Goal: Information Seeking & Learning: Learn about a topic

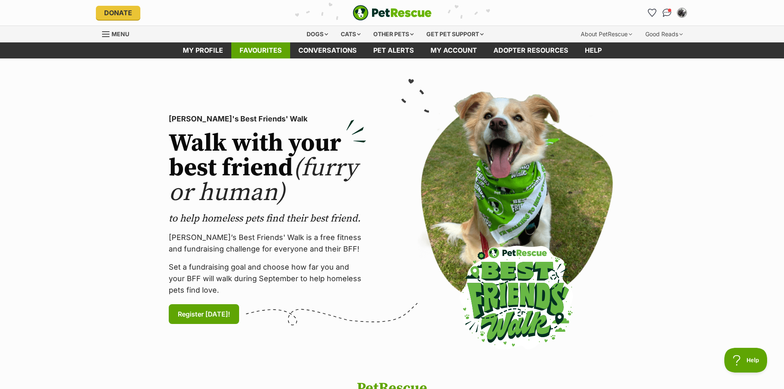
click at [268, 51] on link "Favourites" at bounding box center [260, 50] width 59 height 16
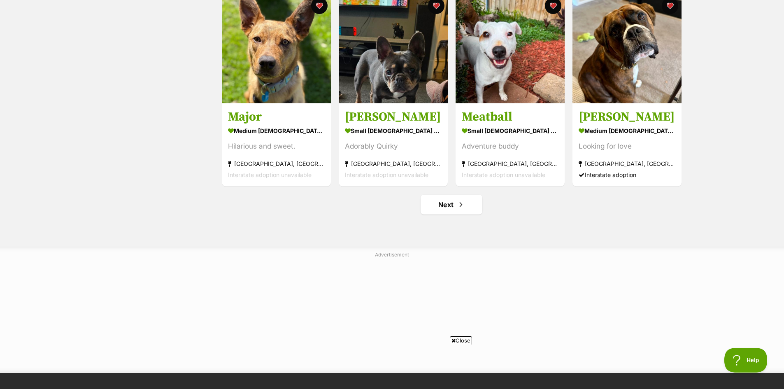
scroll to position [987, 0]
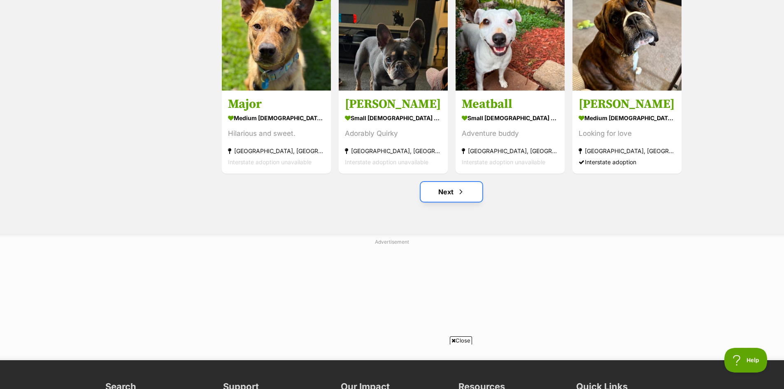
click at [449, 198] on link "Next" at bounding box center [451, 192] width 62 height 20
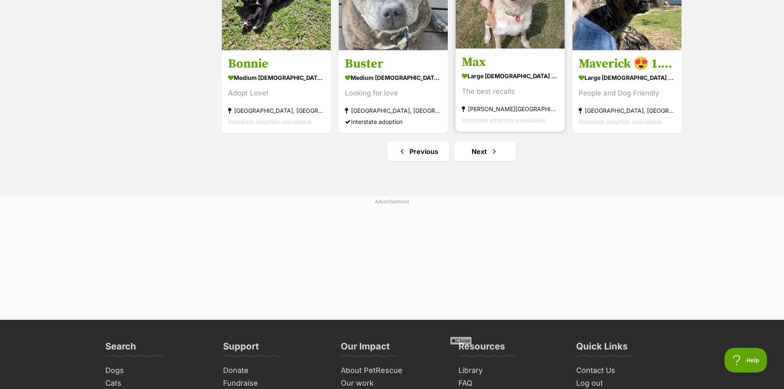
scroll to position [1029, 0]
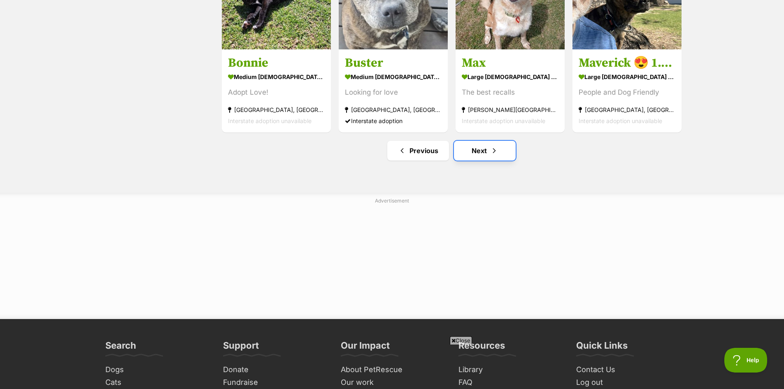
click at [478, 157] on link "Next" at bounding box center [485, 151] width 62 height 20
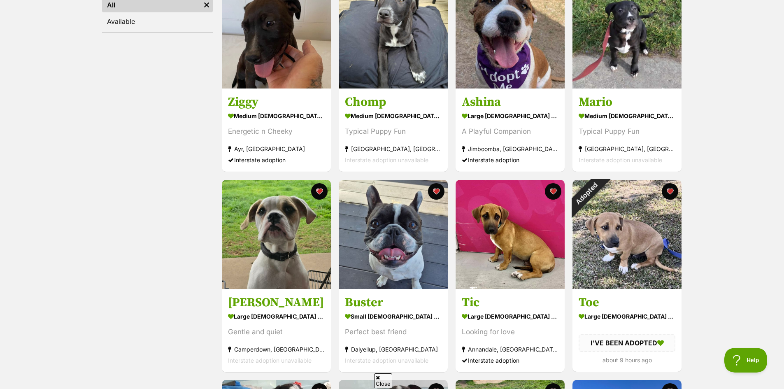
scroll to position [206, 0]
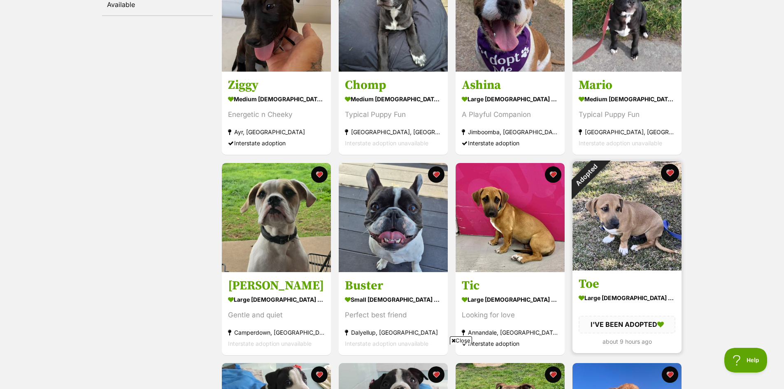
click at [668, 173] on button "favourite" at bounding box center [670, 173] width 18 height 18
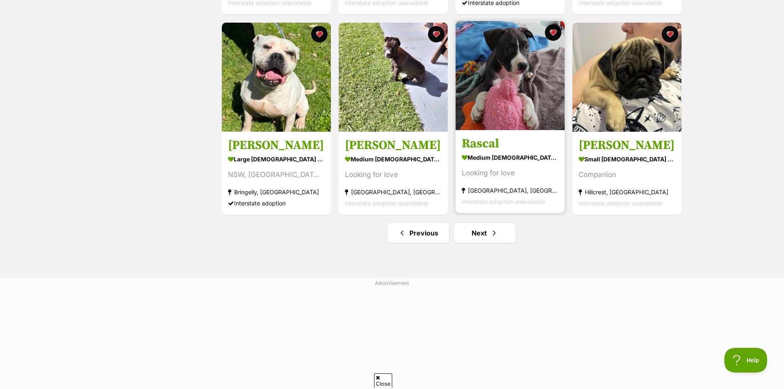
scroll to position [0, 0]
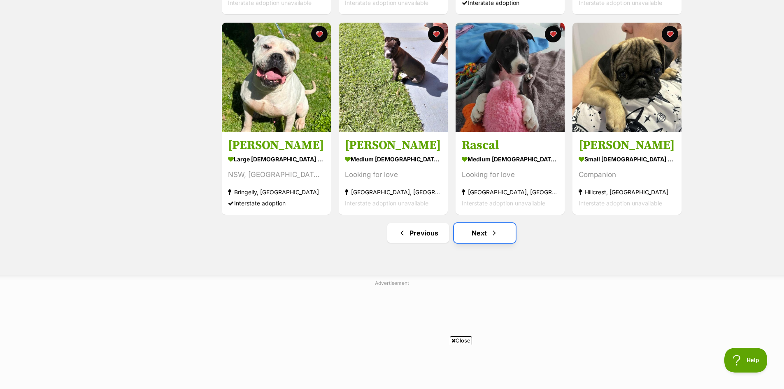
click at [482, 232] on link "Next" at bounding box center [485, 233] width 62 height 20
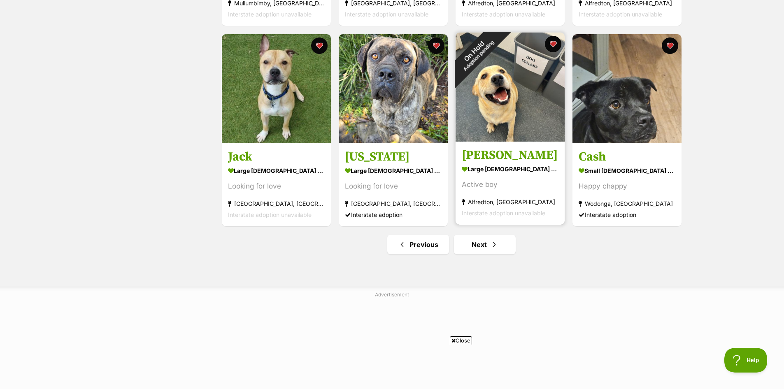
scroll to position [946, 0]
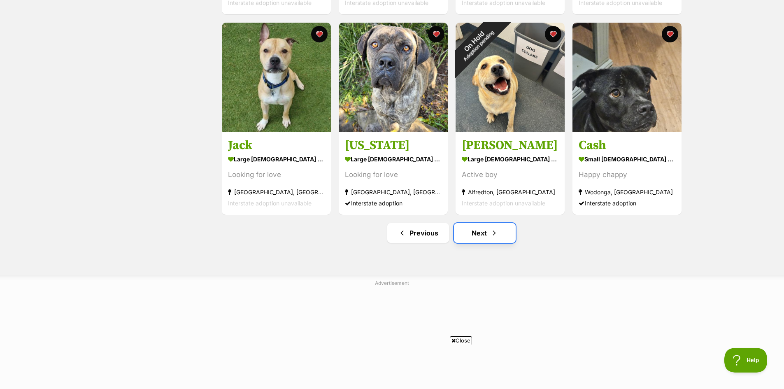
click at [485, 232] on link "Next" at bounding box center [485, 233] width 62 height 20
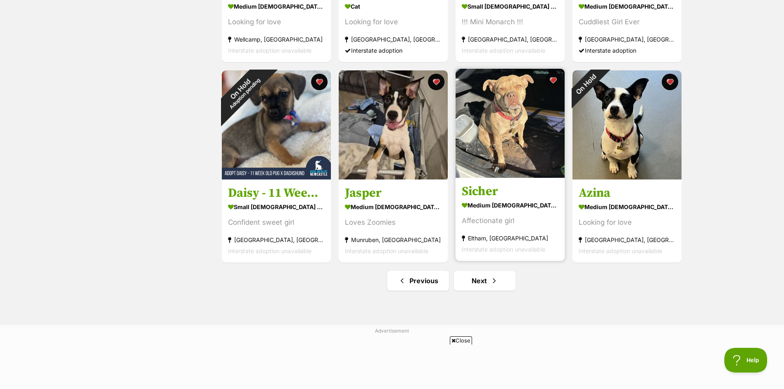
scroll to position [905, 0]
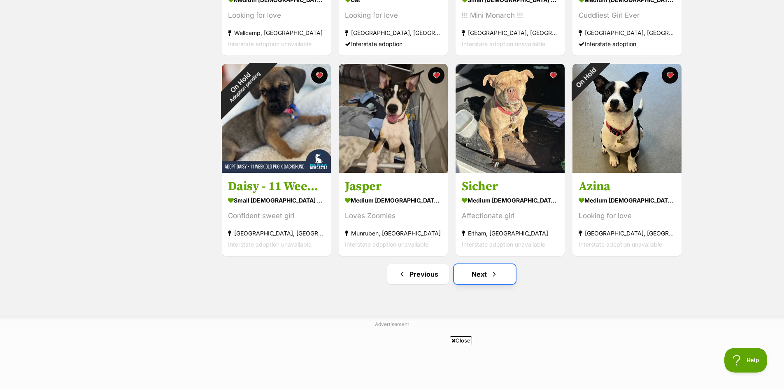
click at [480, 277] on link "Next" at bounding box center [485, 274] width 62 height 20
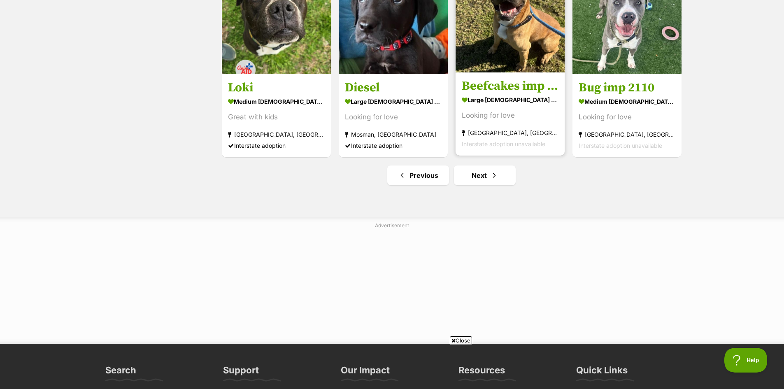
scroll to position [1029, 0]
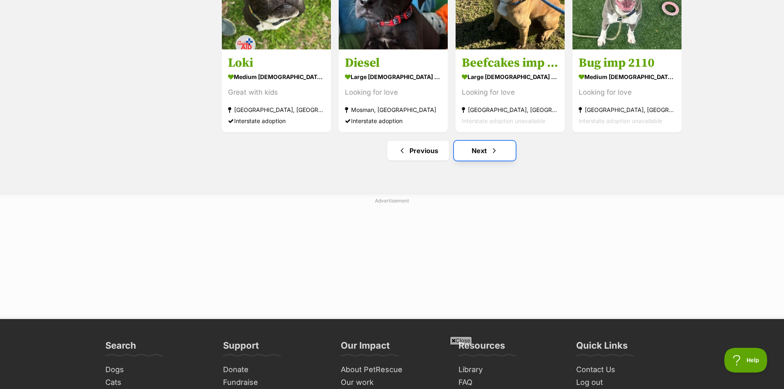
click at [485, 151] on link "Next" at bounding box center [485, 151] width 62 height 20
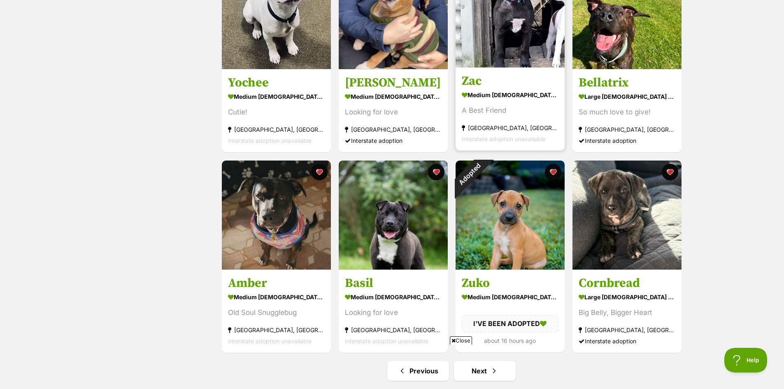
scroll to position [864, 0]
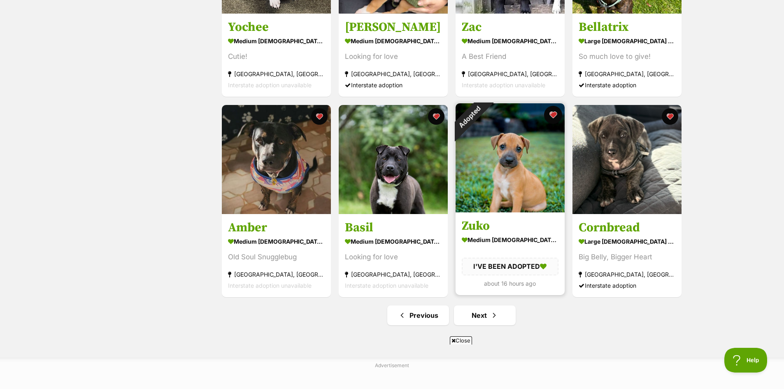
click at [555, 115] on button "favourite" at bounding box center [553, 115] width 18 height 18
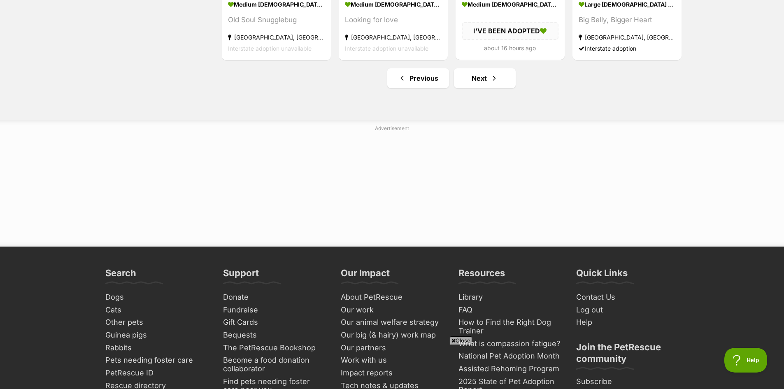
scroll to position [1111, 0]
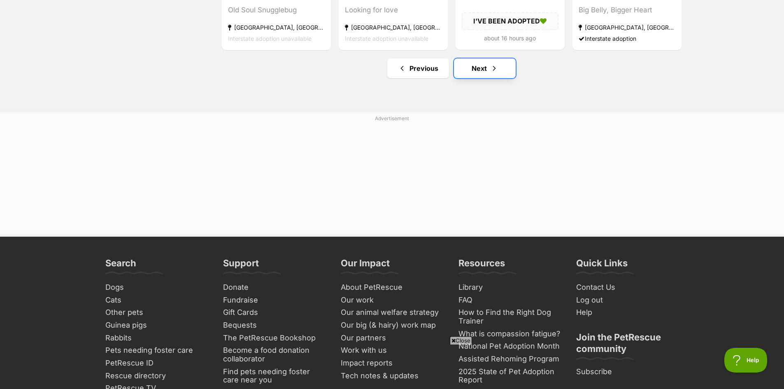
click at [486, 72] on link "Next" at bounding box center [485, 68] width 62 height 20
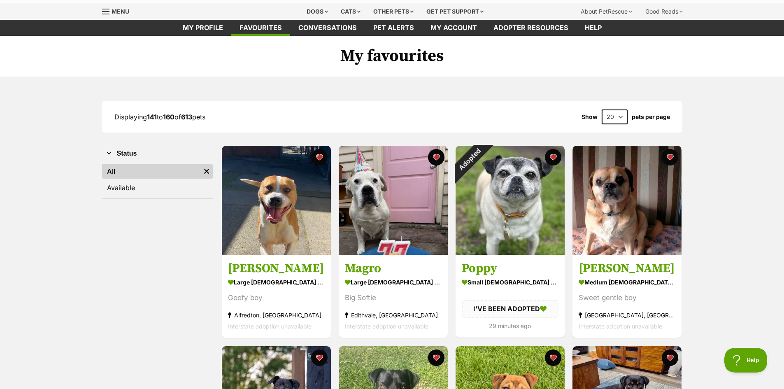
scroll to position [41, 0]
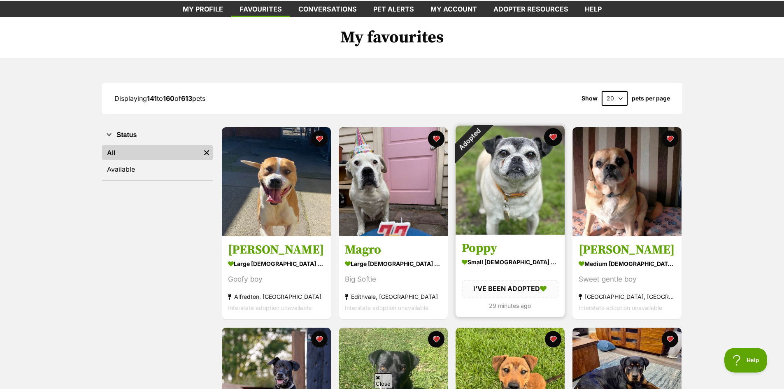
click at [552, 132] on button "favourite" at bounding box center [553, 137] width 18 height 18
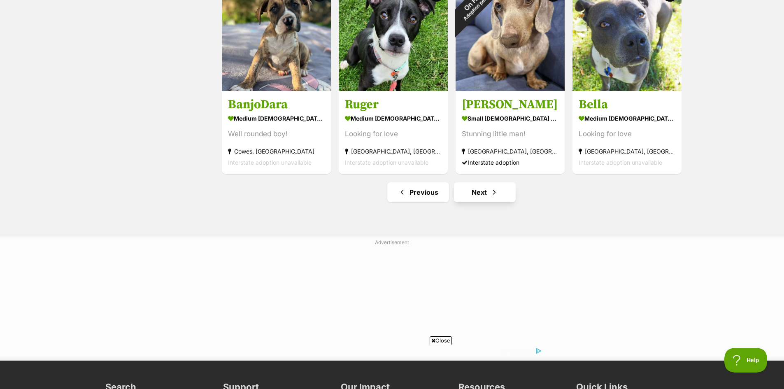
scroll to position [987, 0]
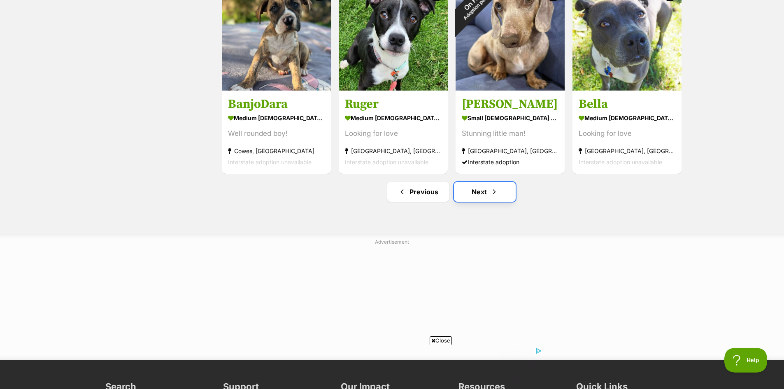
click at [479, 194] on link "Next" at bounding box center [485, 192] width 62 height 20
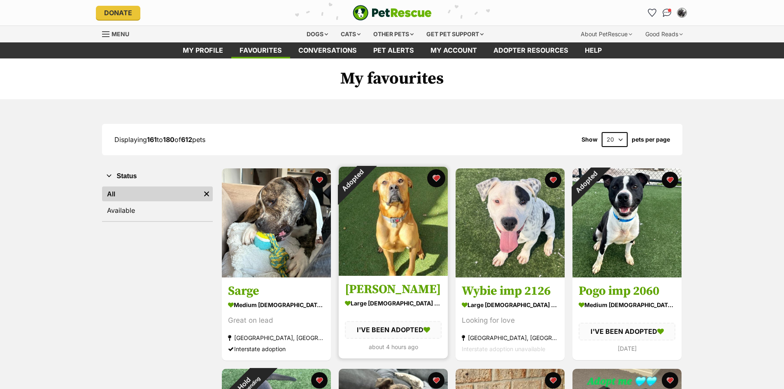
click at [436, 179] on button "favourite" at bounding box center [436, 178] width 18 height 18
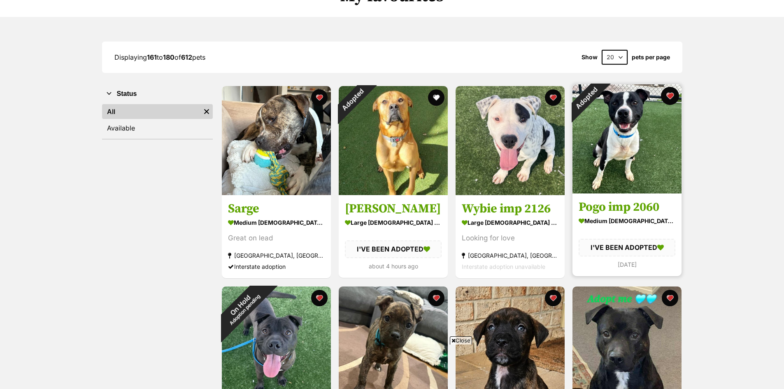
click at [672, 96] on button "favourite" at bounding box center [670, 96] width 18 height 18
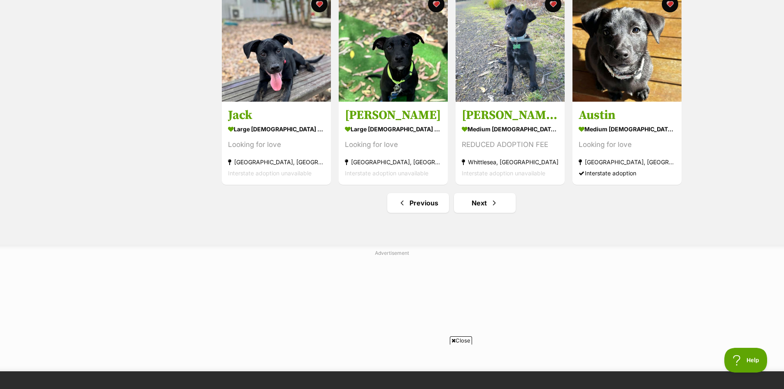
scroll to position [987, 0]
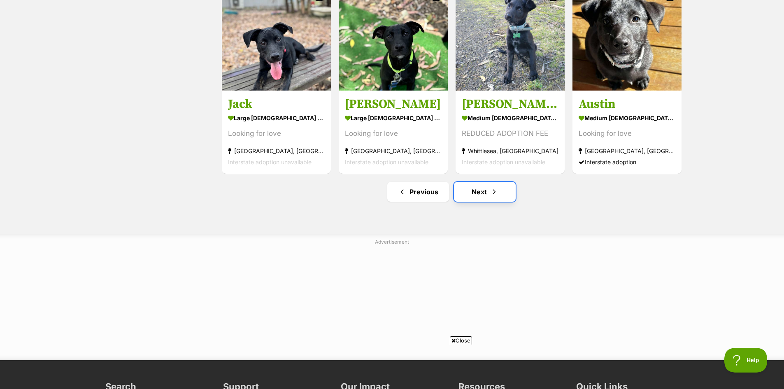
click at [485, 196] on link "Next" at bounding box center [485, 192] width 62 height 20
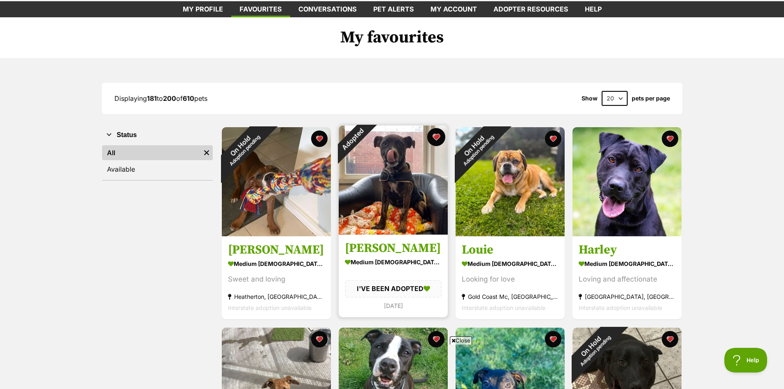
click at [436, 139] on button "favourite" at bounding box center [436, 137] width 18 height 18
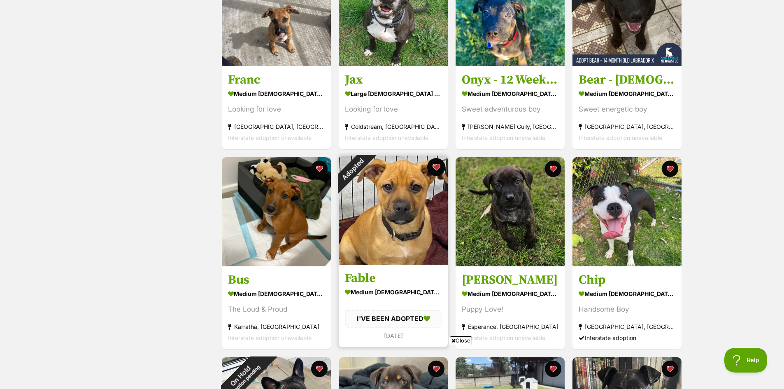
scroll to position [453, 0]
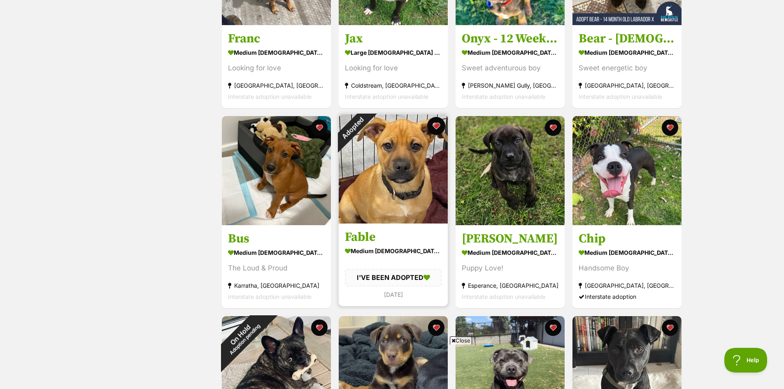
click at [437, 127] on button "favourite" at bounding box center [436, 126] width 18 height 18
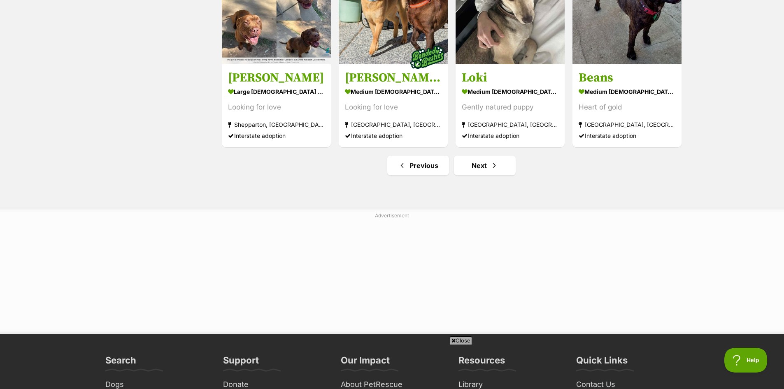
scroll to position [1029, 0]
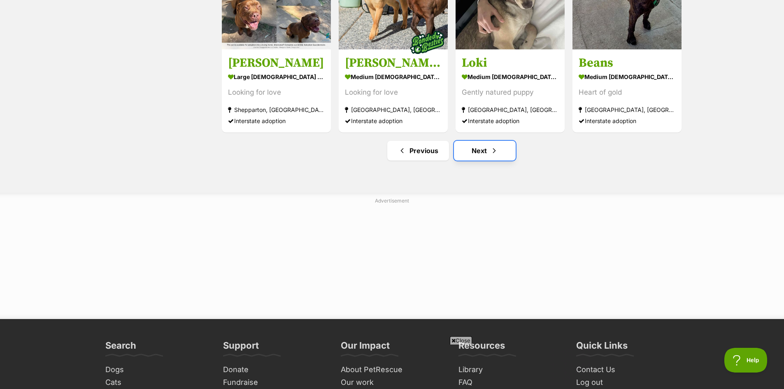
click at [480, 149] on link "Next" at bounding box center [485, 151] width 62 height 20
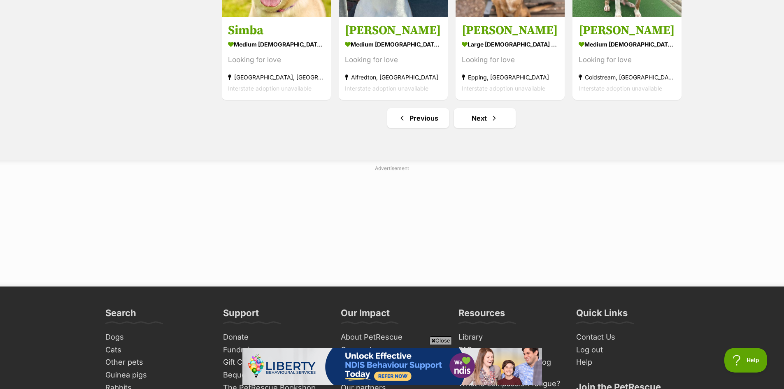
scroll to position [1070, 0]
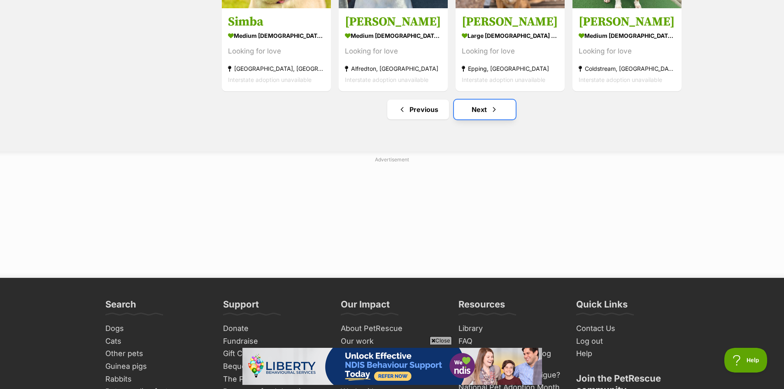
click at [481, 114] on link "Next" at bounding box center [485, 110] width 62 height 20
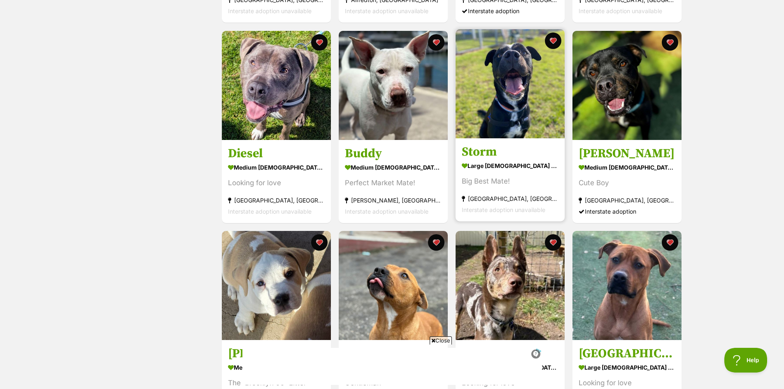
scroll to position [329, 0]
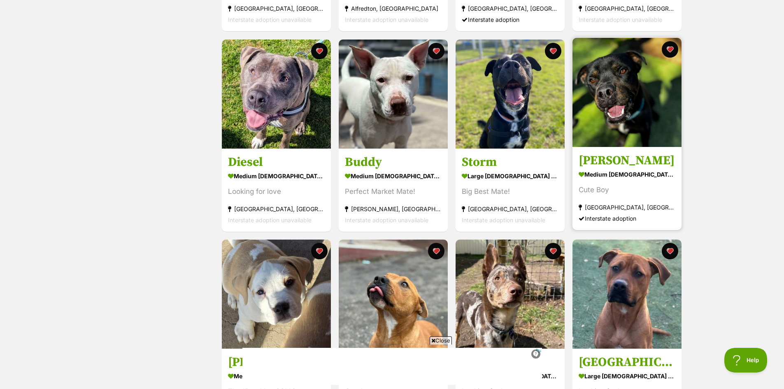
click at [618, 85] on img at bounding box center [626, 92] width 109 height 109
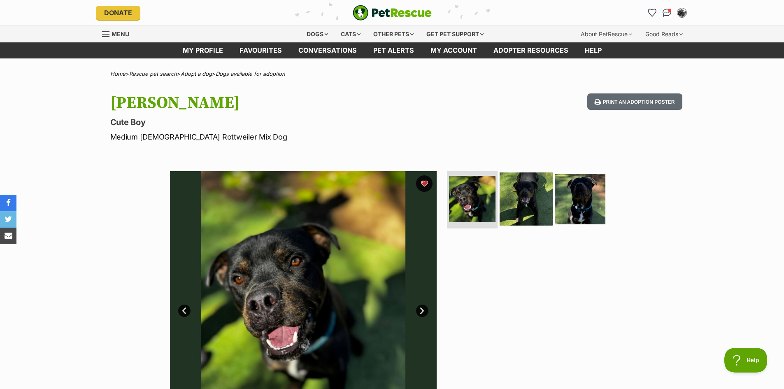
click at [527, 197] on img at bounding box center [525, 198] width 53 height 53
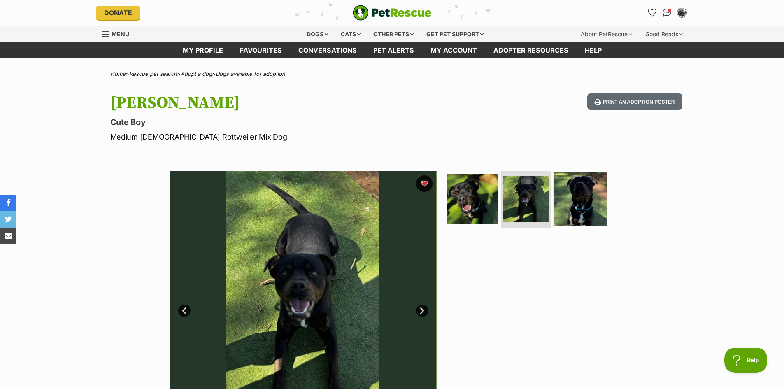
click at [574, 197] on img at bounding box center [579, 198] width 53 height 53
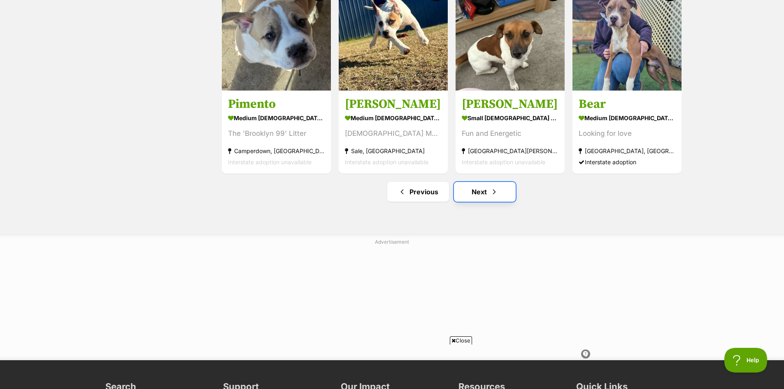
click at [485, 194] on link "Next" at bounding box center [485, 192] width 62 height 20
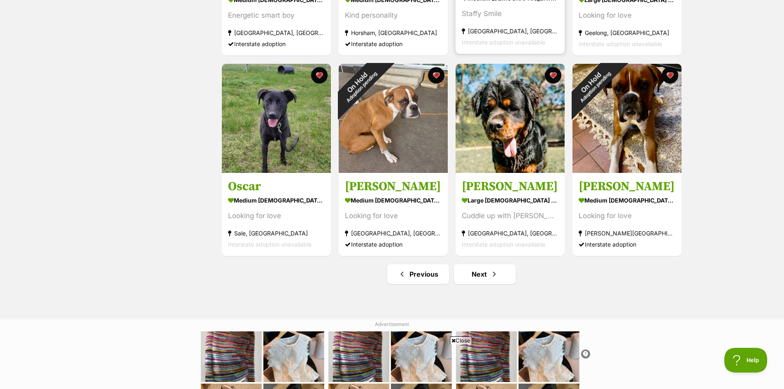
scroll to position [1029, 0]
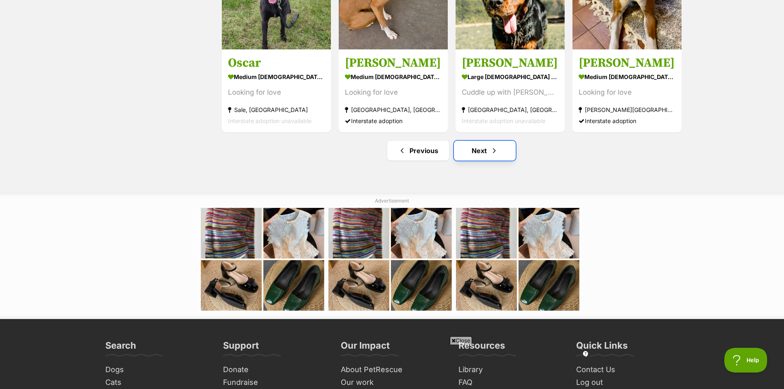
click at [481, 151] on link "Next" at bounding box center [485, 151] width 62 height 20
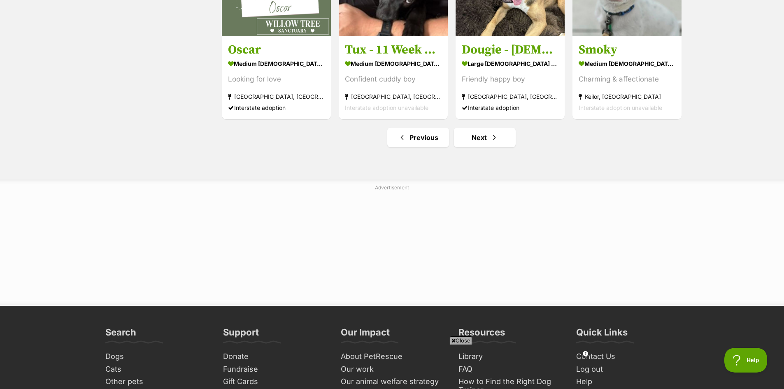
scroll to position [1070, 0]
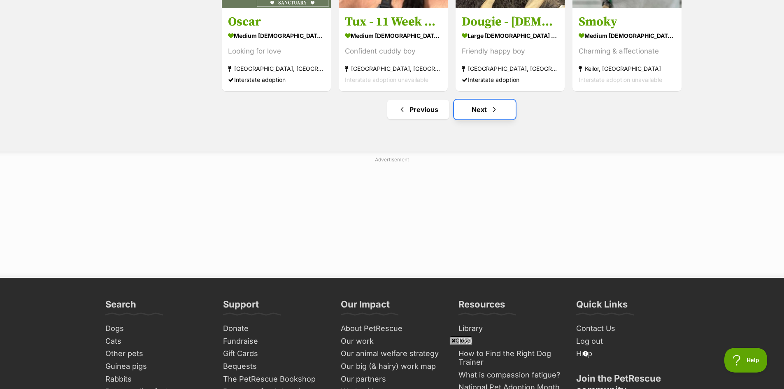
click at [479, 113] on link "Next" at bounding box center [485, 110] width 62 height 20
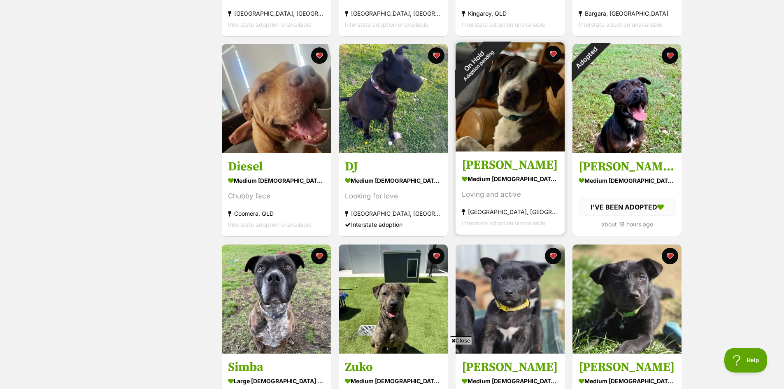
scroll to position [741, 0]
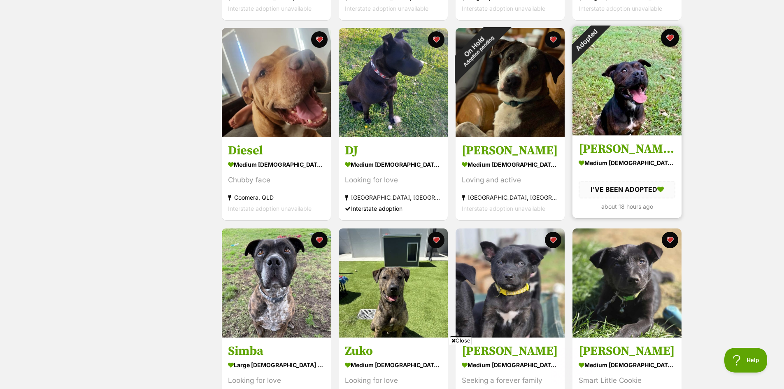
click at [671, 39] on button "favourite" at bounding box center [670, 38] width 18 height 18
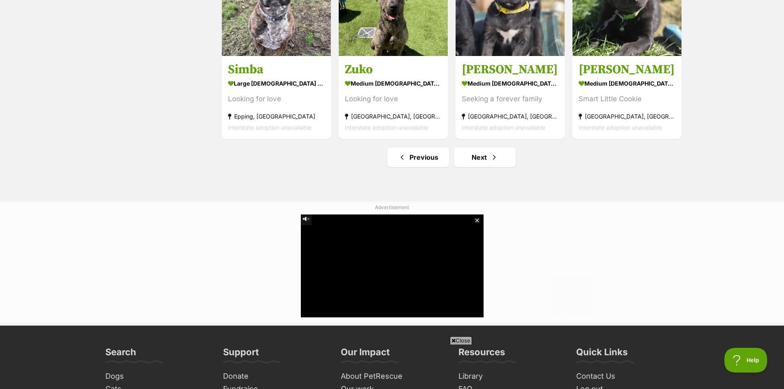
scroll to position [1029, 0]
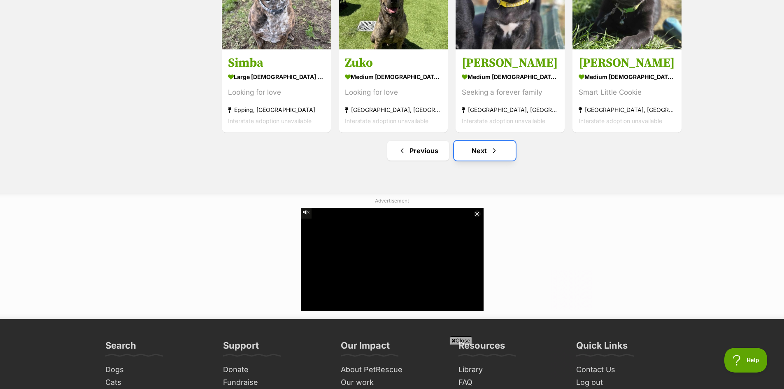
click at [481, 154] on link "Next" at bounding box center [485, 151] width 62 height 20
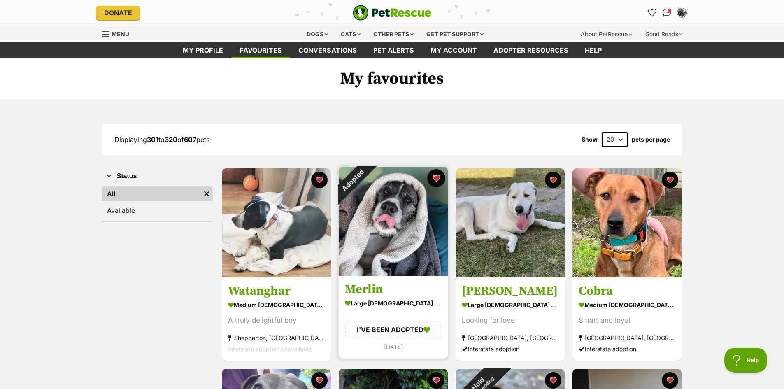
click at [436, 177] on button "favourite" at bounding box center [436, 178] width 18 height 18
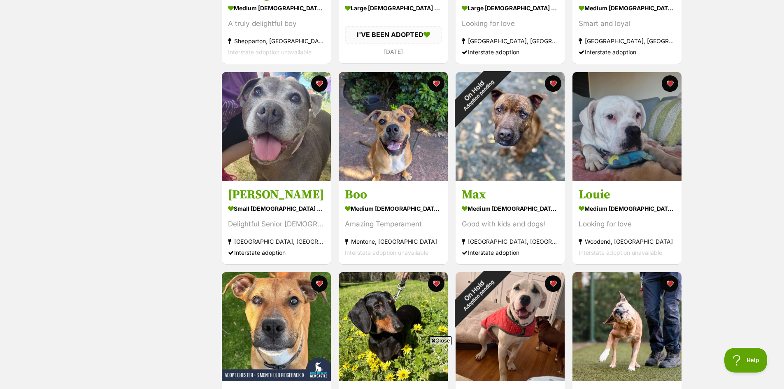
scroll to position [288, 0]
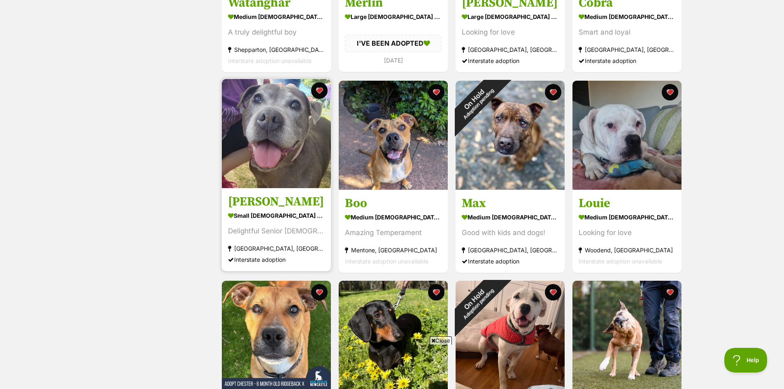
click at [299, 153] on img at bounding box center [276, 133] width 109 height 109
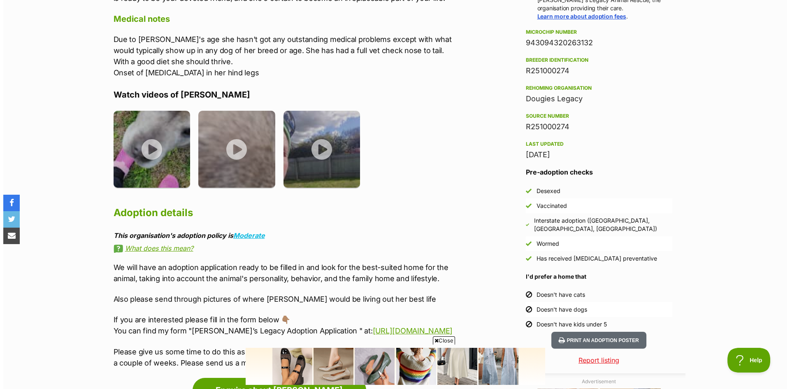
scroll to position [658, 0]
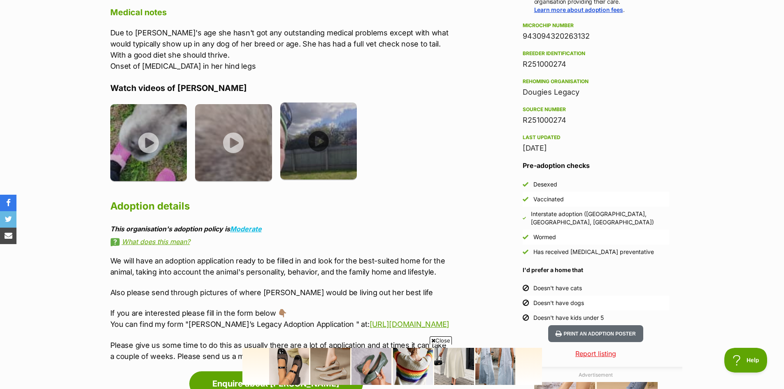
click at [323, 129] on img at bounding box center [318, 140] width 77 height 77
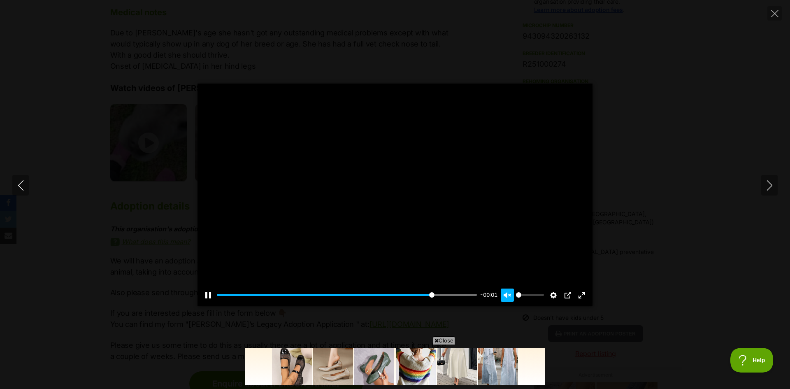
click at [509, 297] on button "Unmute Mute" at bounding box center [507, 294] width 13 height 13
click at [511, 293] on button "Unmute Mute" at bounding box center [507, 294] width 13 height 13
type input "100"
click at [511, 295] on button "Unmute Mute" at bounding box center [507, 294] width 13 height 13
click at [769, 181] on icon "Next" at bounding box center [769, 185] width 10 height 10
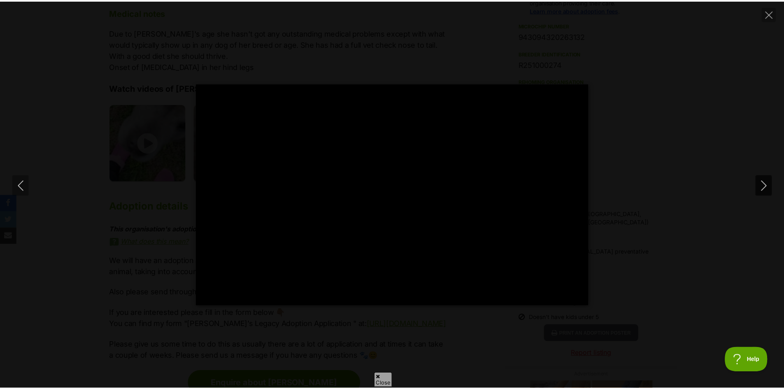
scroll to position [0, 0]
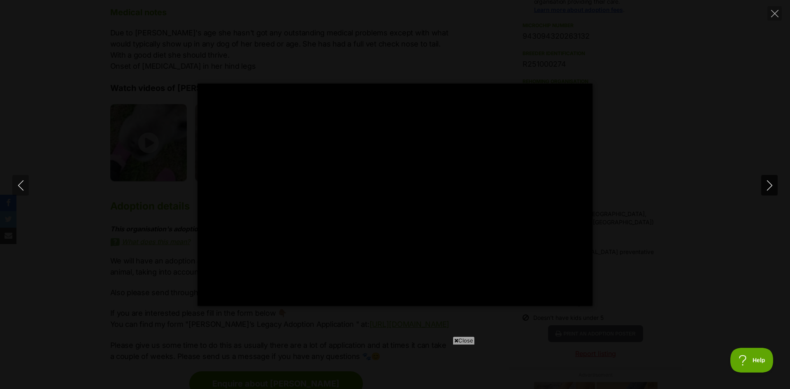
type input "100"
click at [769, 187] on icon "Next" at bounding box center [769, 185] width 10 height 10
click at [774, 15] on icon "Close" at bounding box center [774, 13] width 7 height 7
type input "38.29"
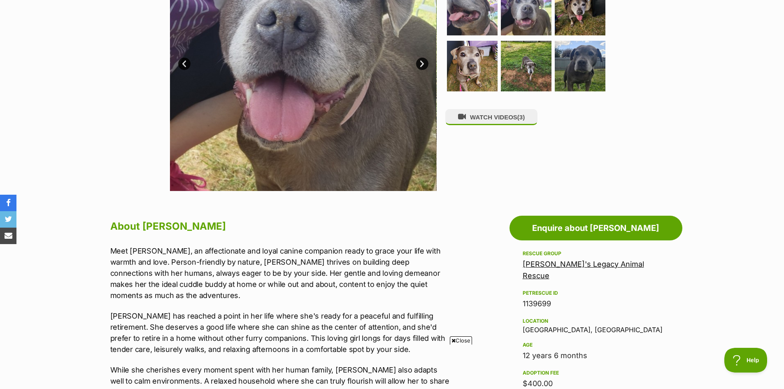
scroll to position [41, 0]
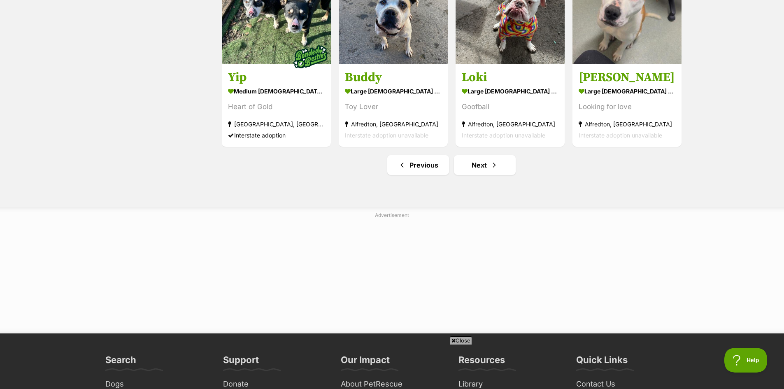
scroll to position [1070, 0]
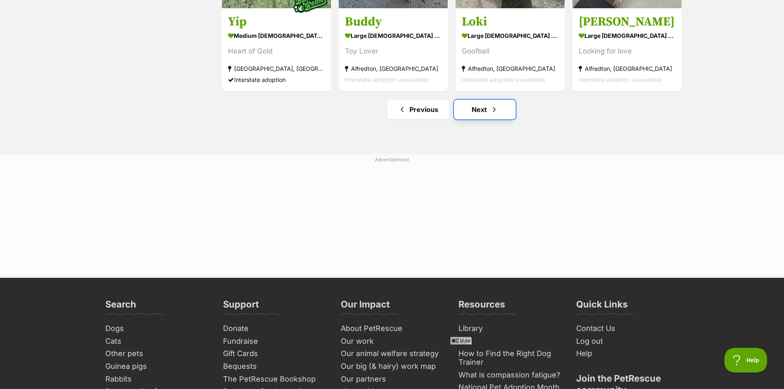
click at [481, 111] on link "Next" at bounding box center [485, 110] width 62 height 20
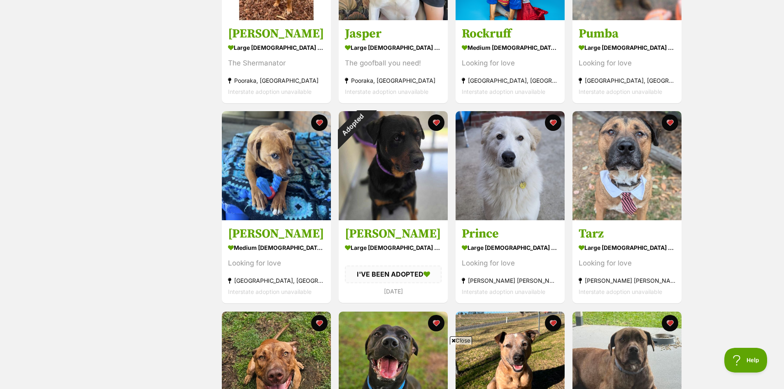
scroll to position [658, 0]
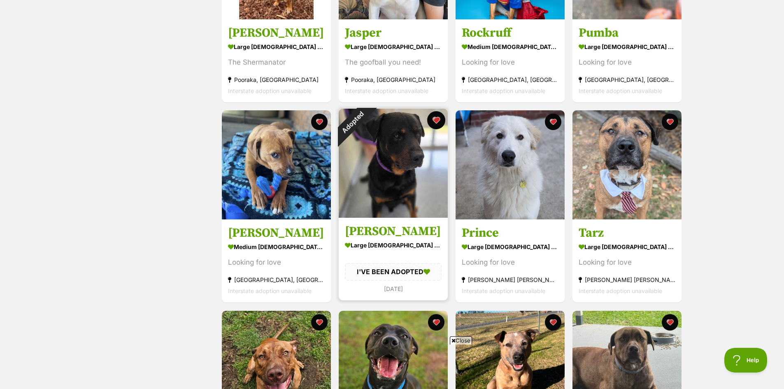
click at [437, 123] on button "favourite" at bounding box center [436, 120] width 18 height 18
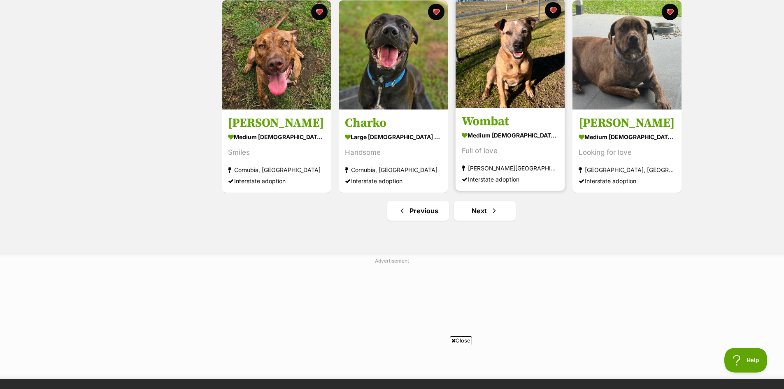
scroll to position [987, 0]
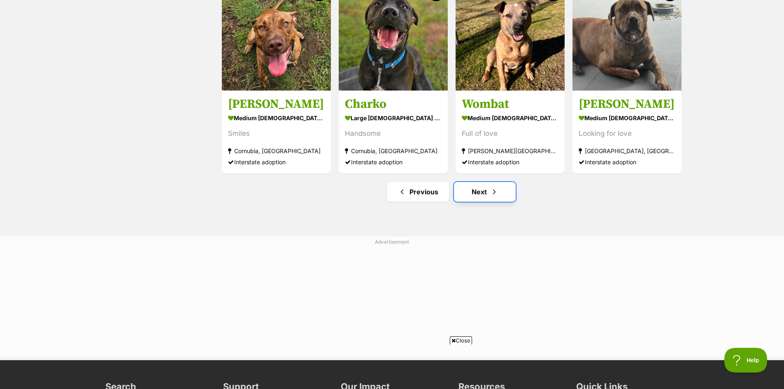
click at [481, 195] on link "Next" at bounding box center [485, 192] width 62 height 20
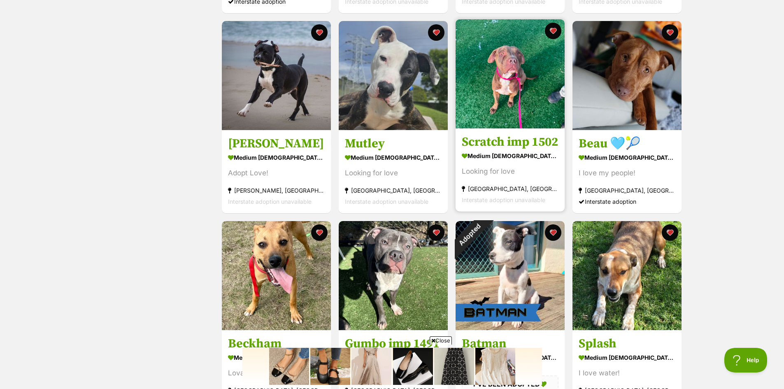
scroll to position [617, 0]
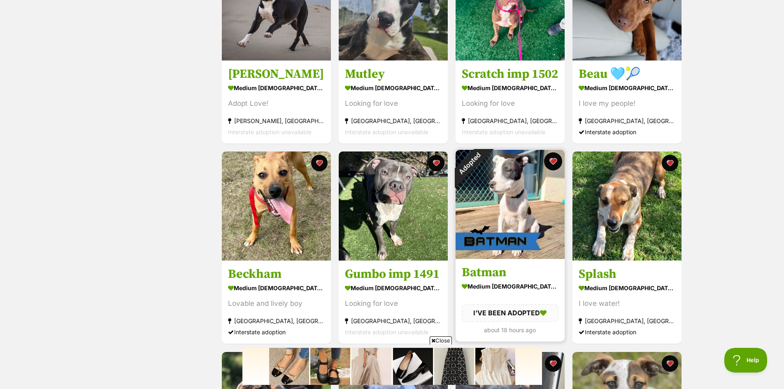
click at [555, 163] on button "favourite" at bounding box center [553, 161] width 18 height 18
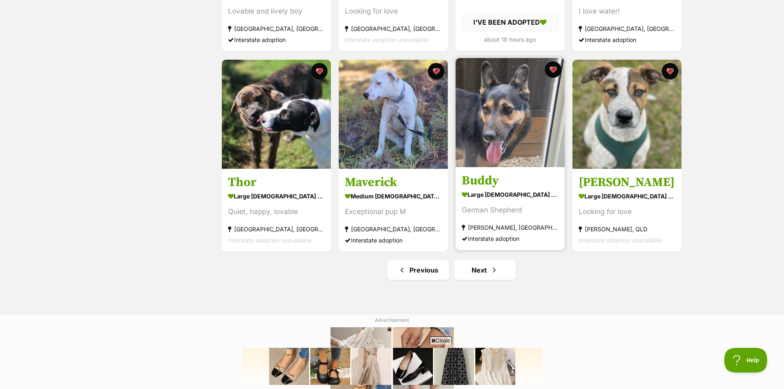
scroll to position [987, 0]
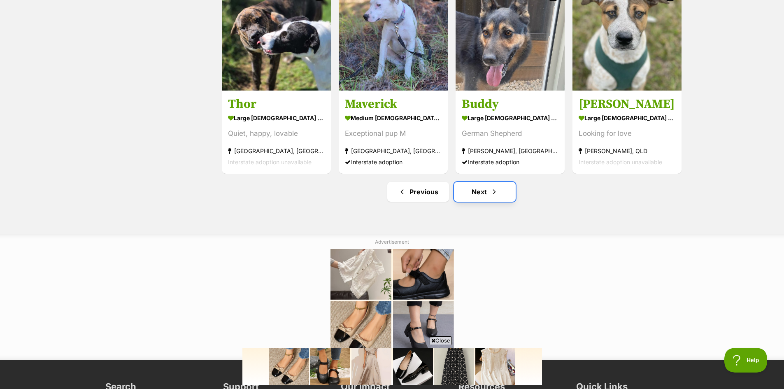
click at [481, 196] on link "Next" at bounding box center [485, 192] width 62 height 20
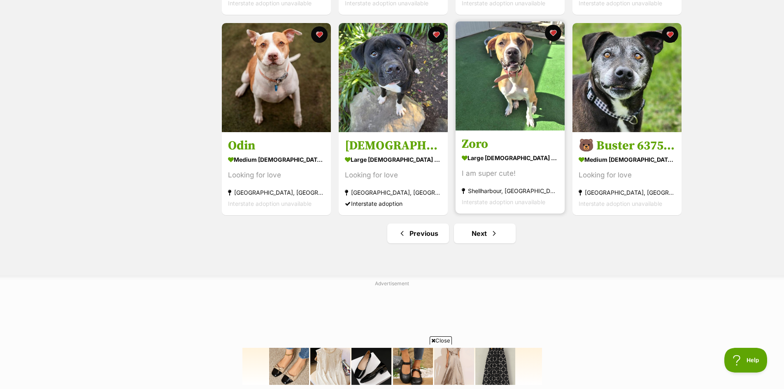
scroll to position [946, 0]
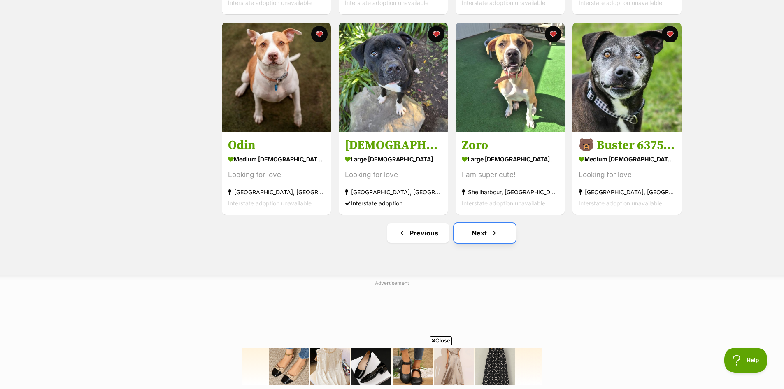
click at [479, 242] on link "Next" at bounding box center [485, 233] width 62 height 20
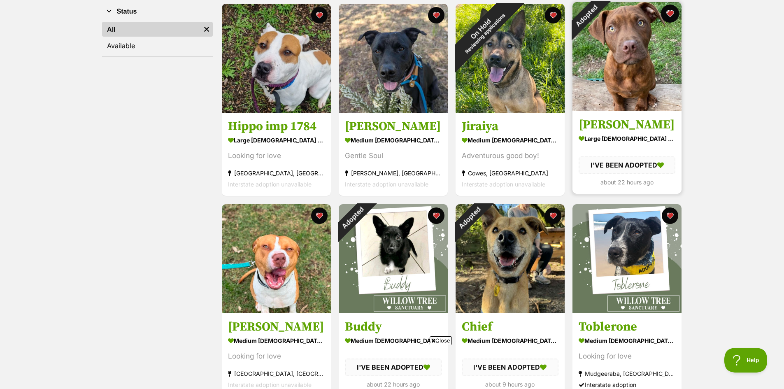
click at [671, 14] on button "favourite" at bounding box center [670, 14] width 18 height 18
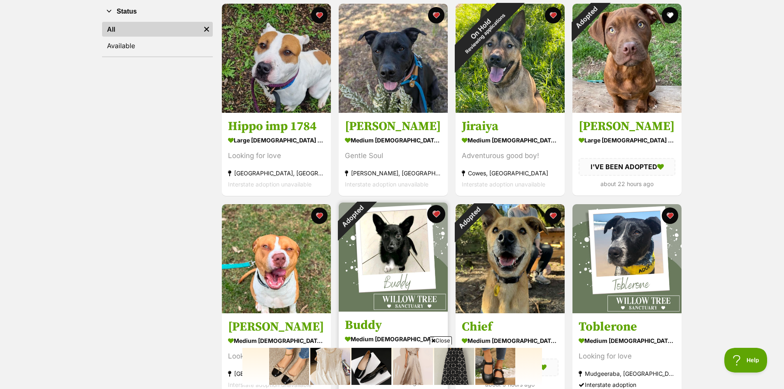
click at [433, 213] on button "favourite" at bounding box center [436, 214] width 18 height 18
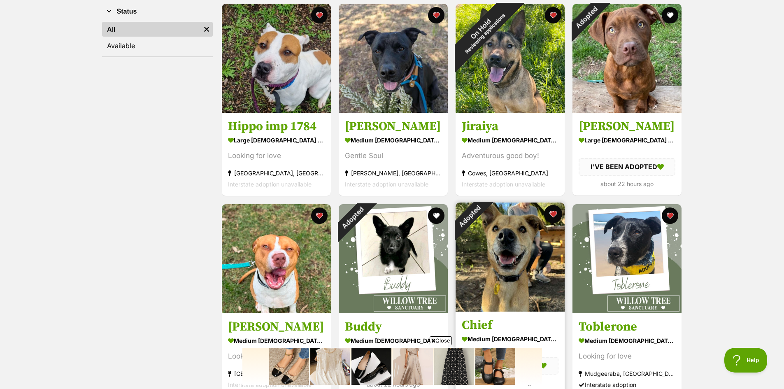
click at [556, 213] on button "favourite" at bounding box center [553, 214] width 18 height 18
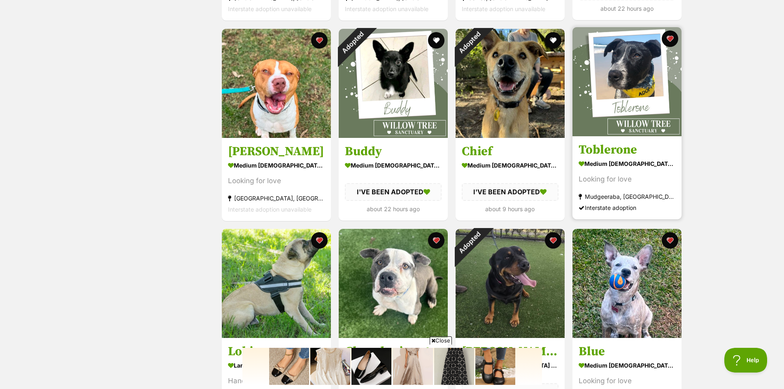
scroll to position [411, 0]
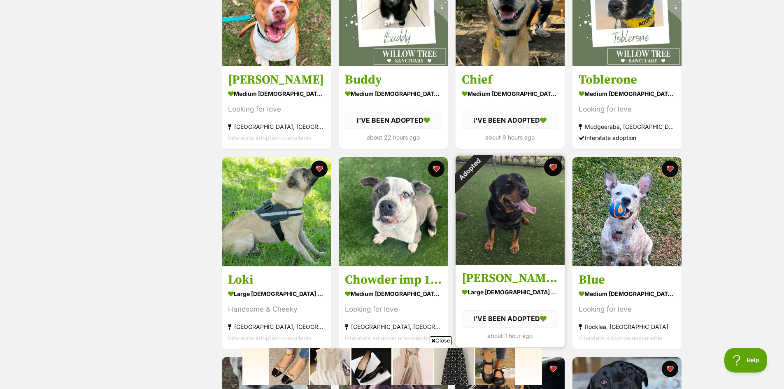
click at [551, 168] on button "favourite" at bounding box center [553, 167] width 18 height 18
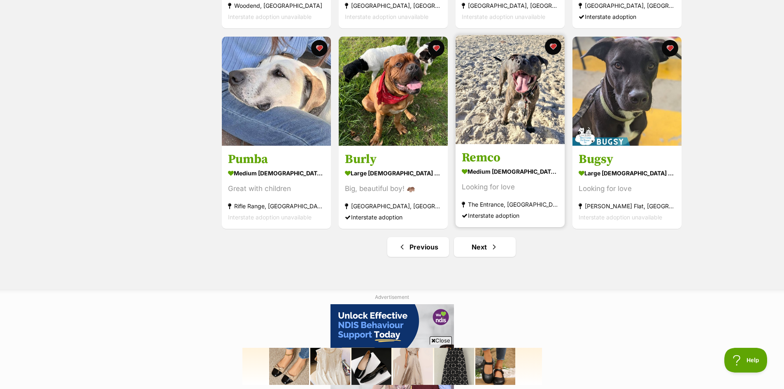
scroll to position [1029, 0]
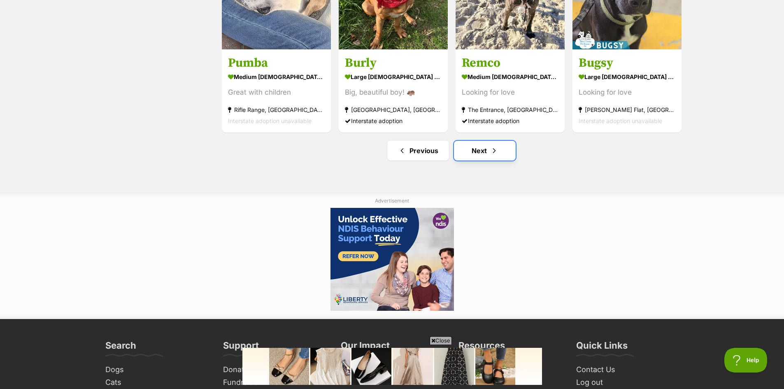
click at [483, 154] on link "Next" at bounding box center [485, 151] width 62 height 20
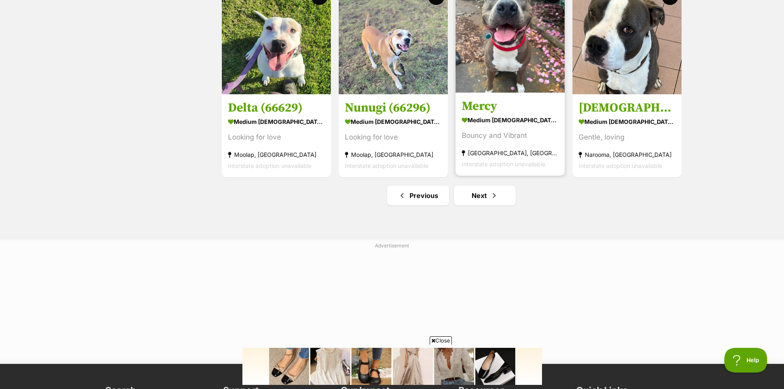
scroll to position [987, 0]
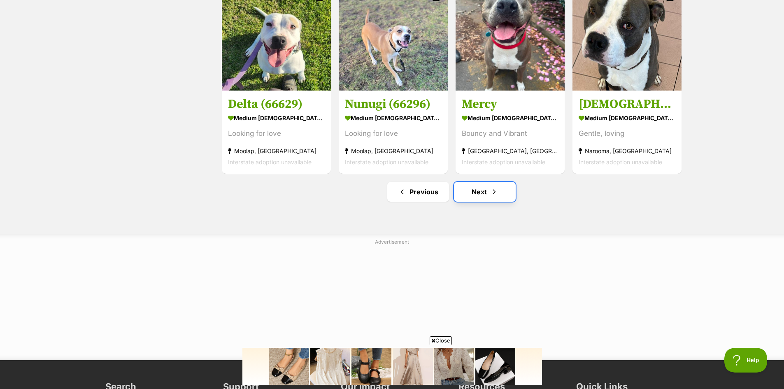
click at [481, 197] on link "Next" at bounding box center [485, 192] width 62 height 20
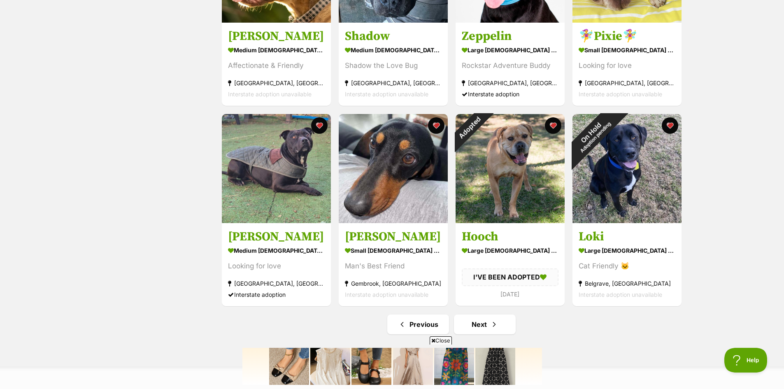
scroll to position [864, 0]
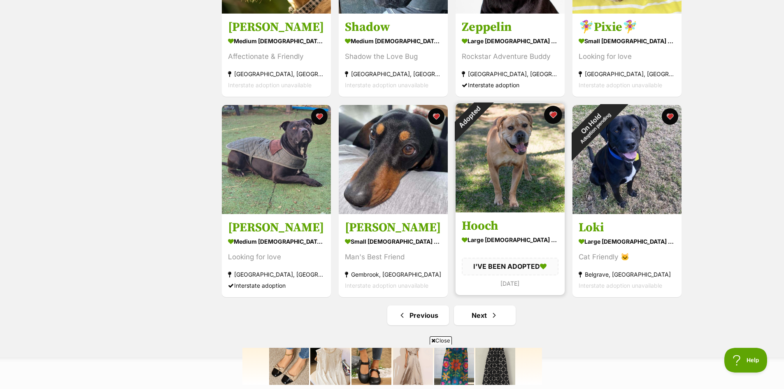
click at [555, 117] on button "favourite" at bounding box center [553, 115] width 18 height 18
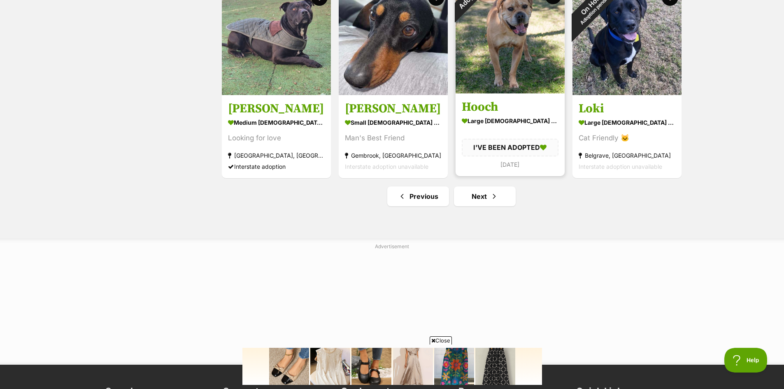
scroll to position [987, 0]
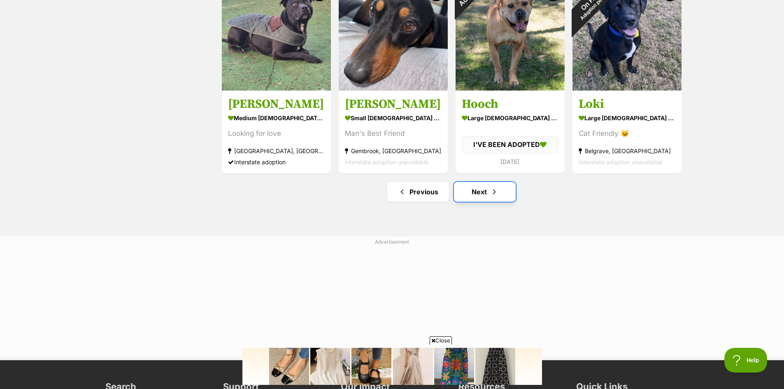
click at [469, 197] on link "Next" at bounding box center [485, 192] width 62 height 20
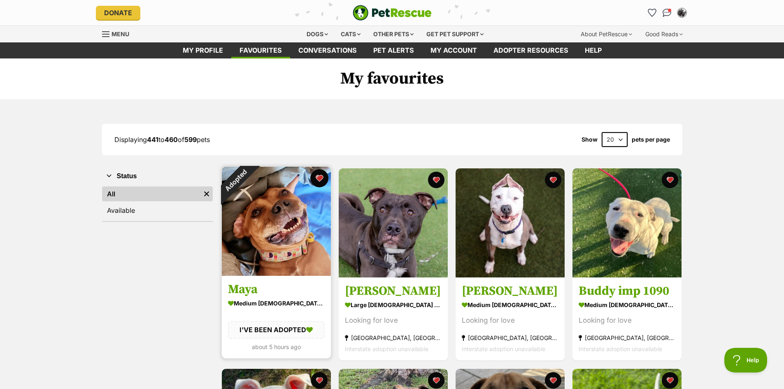
click at [321, 178] on button "favourite" at bounding box center [319, 178] width 18 height 18
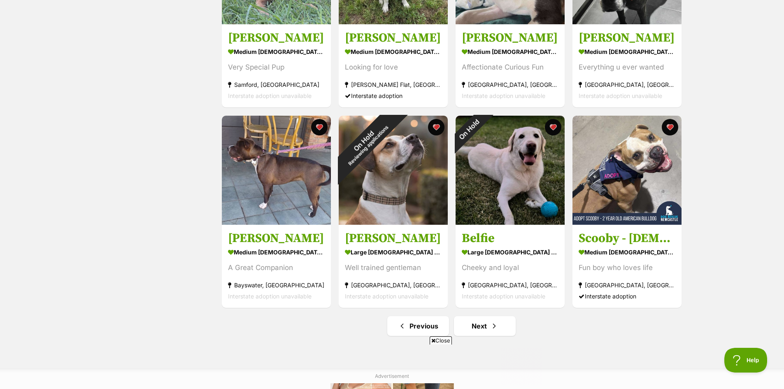
scroll to position [946, 0]
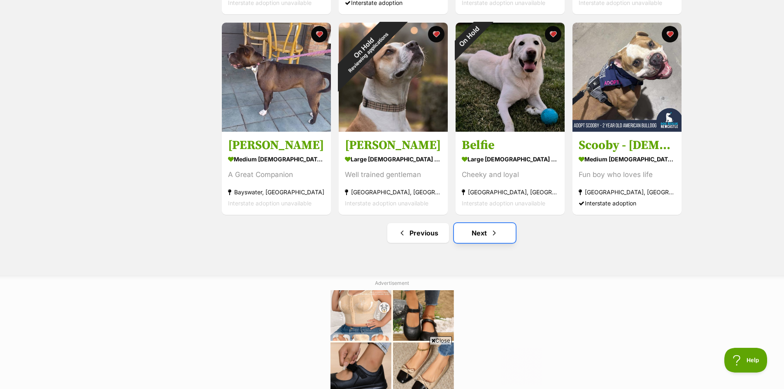
click at [476, 234] on link "Next" at bounding box center [485, 233] width 62 height 20
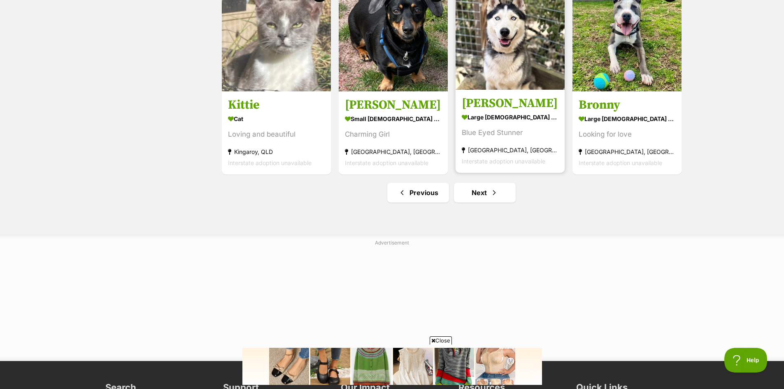
scroll to position [987, 0]
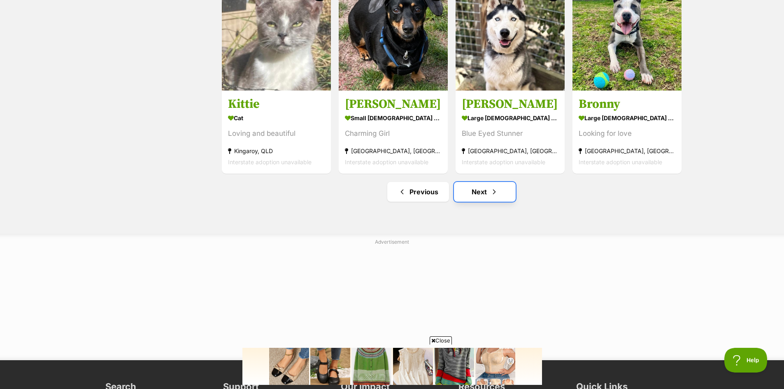
click at [484, 191] on link "Next" at bounding box center [485, 192] width 62 height 20
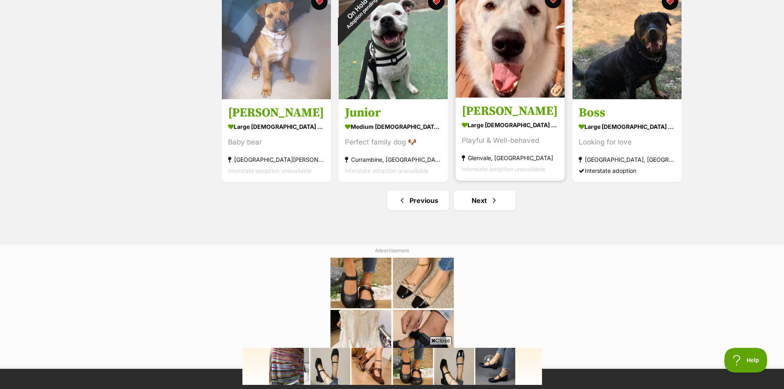
scroll to position [987, 0]
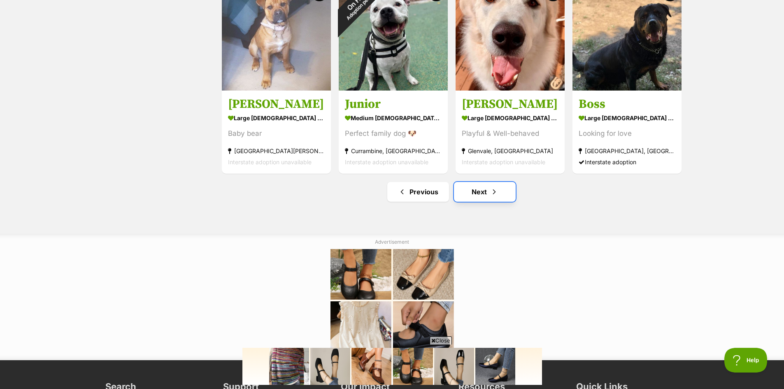
click at [483, 193] on link "Next" at bounding box center [485, 192] width 62 height 20
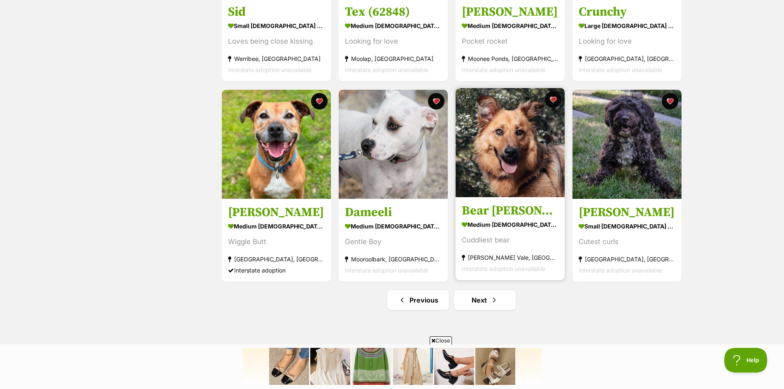
scroll to position [946, 0]
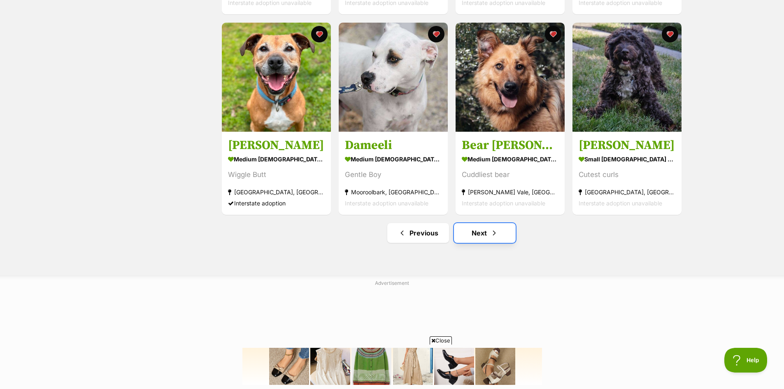
click at [476, 235] on link "Next" at bounding box center [485, 233] width 62 height 20
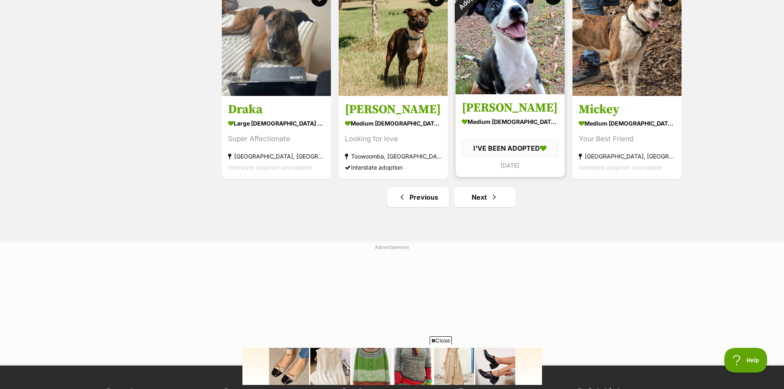
scroll to position [987, 0]
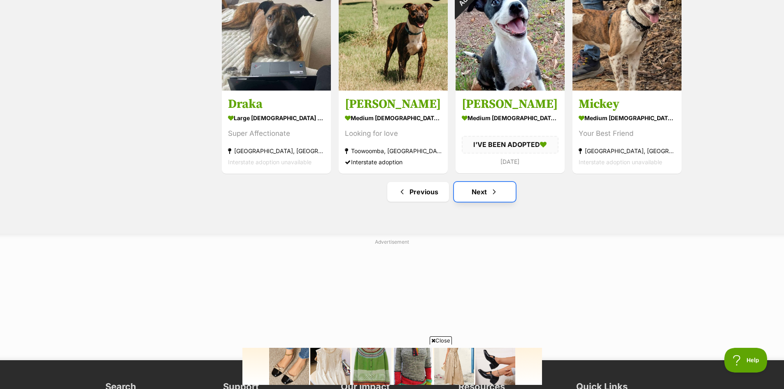
click at [476, 195] on link "Next" at bounding box center [485, 192] width 62 height 20
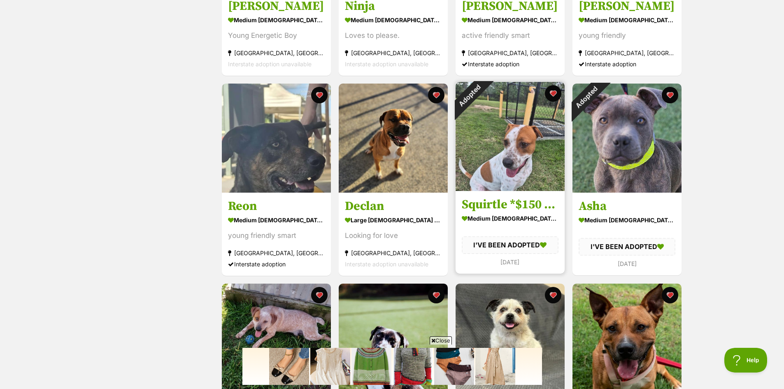
scroll to position [494, 0]
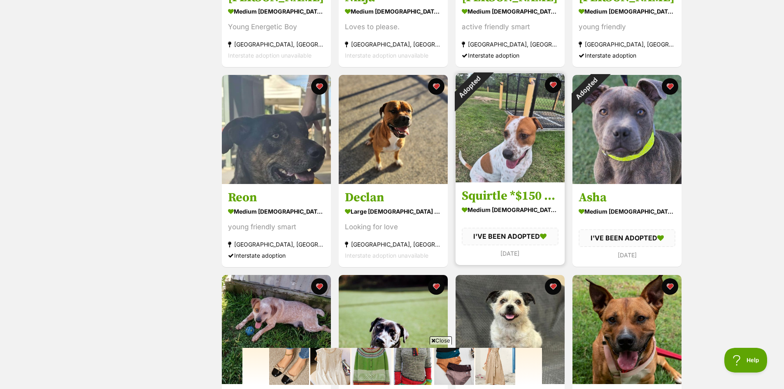
click at [520, 155] on img at bounding box center [509, 127] width 109 height 109
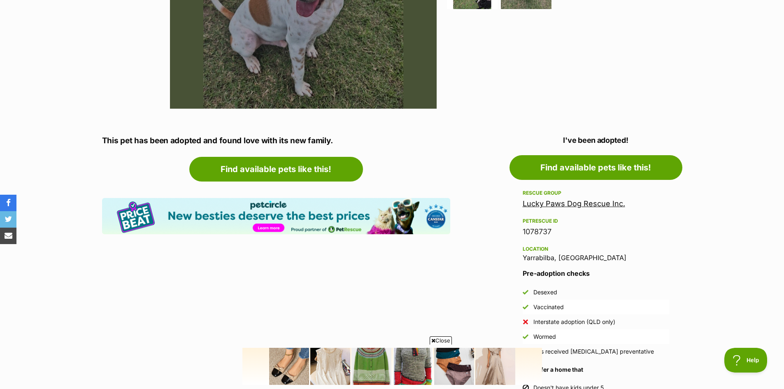
click at [557, 205] on link "Lucky Paws Dog Rescue Inc." at bounding box center [574, 203] width 102 height 9
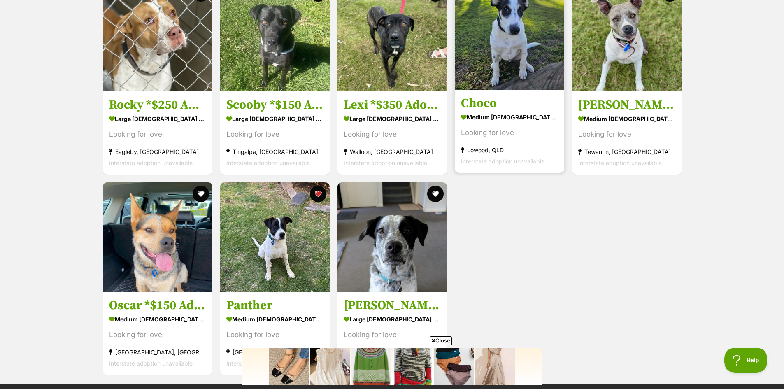
scroll to position [1440, 0]
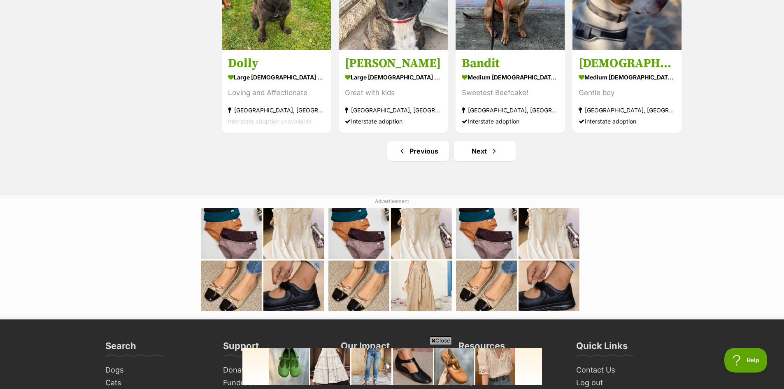
scroll to position [1029, 0]
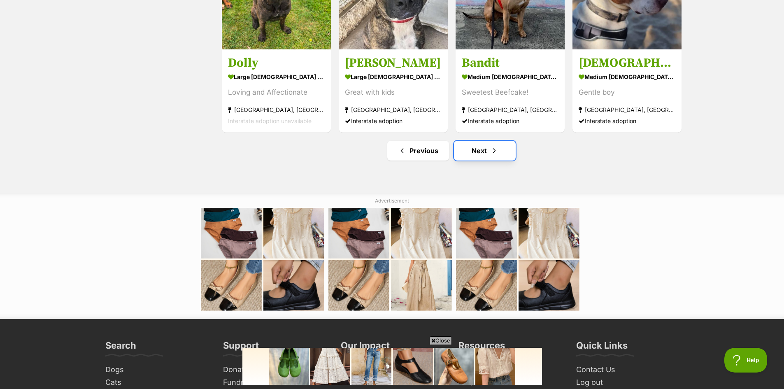
click at [481, 153] on link "Next" at bounding box center [485, 151] width 62 height 20
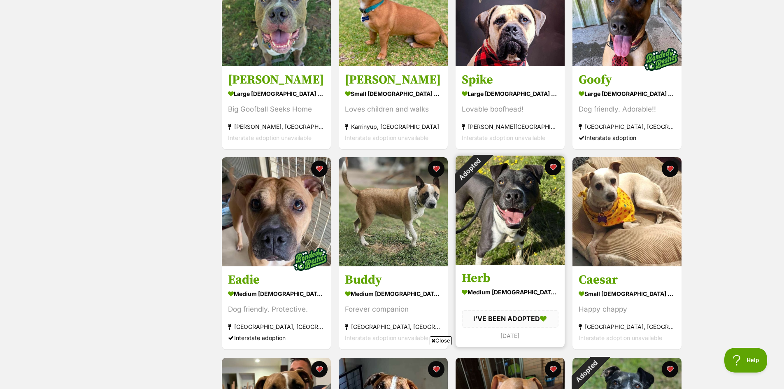
scroll to position [617, 0]
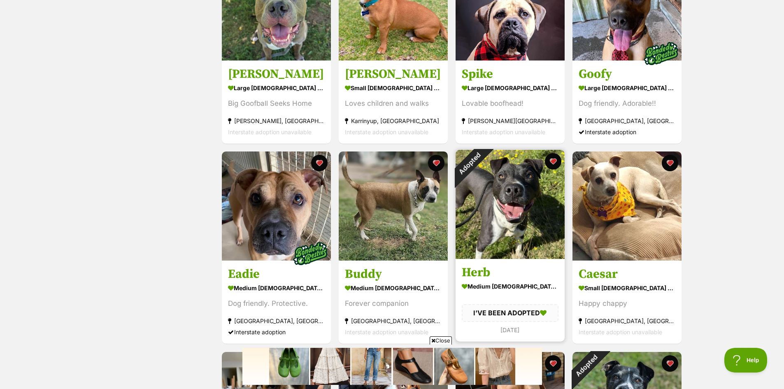
click at [519, 192] on img at bounding box center [509, 204] width 109 height 109
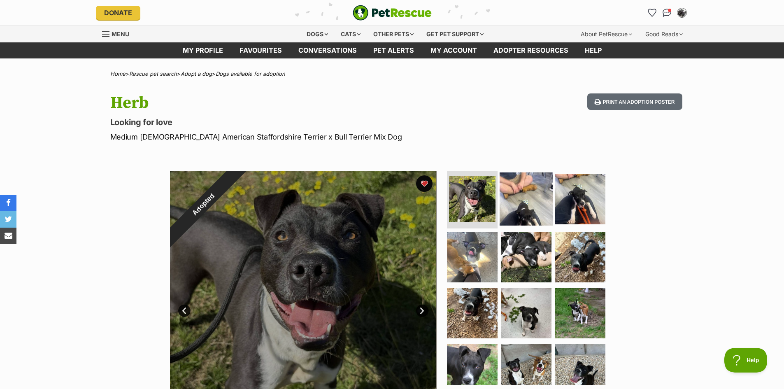
click at [522, 197] on img at bounding box center [525, 198] width 53 height 53
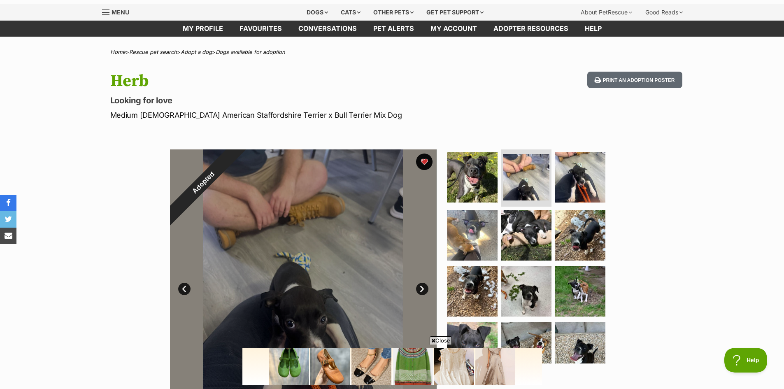
scroll to position [41, 0]
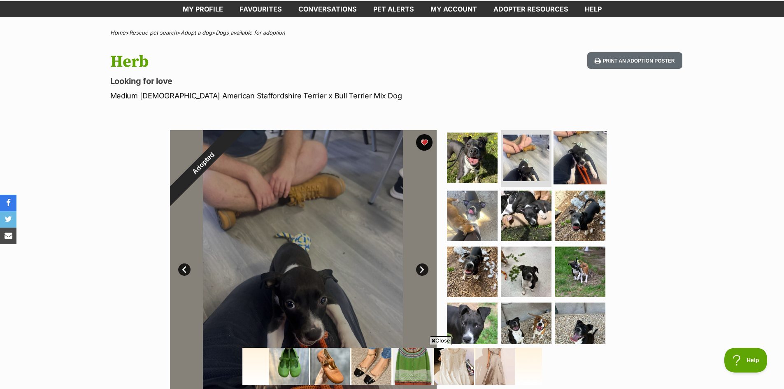
click at [577, 164] on img at bounding box center [579, 157] width 53 height 53
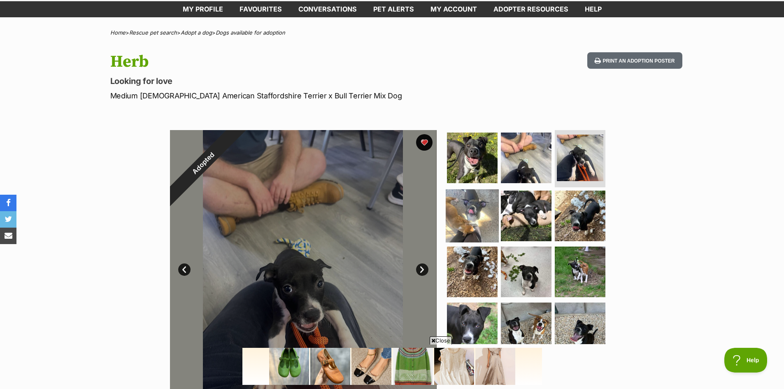
click at [481, 223] on img at bounding box center [472, 215] width 53 height 53
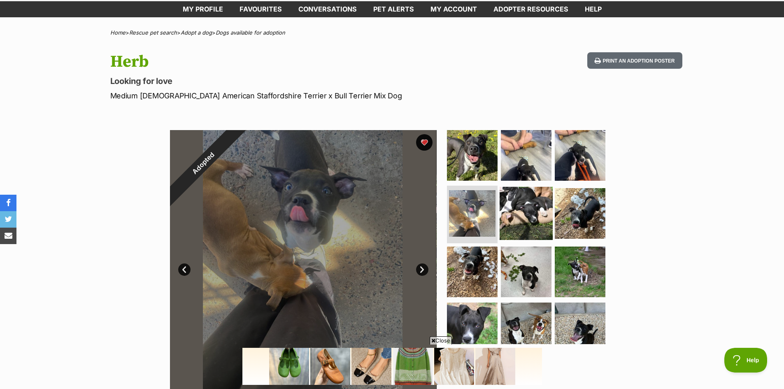
click at [513, 224] on img at bounding box center [525, 213] width 53 height 53
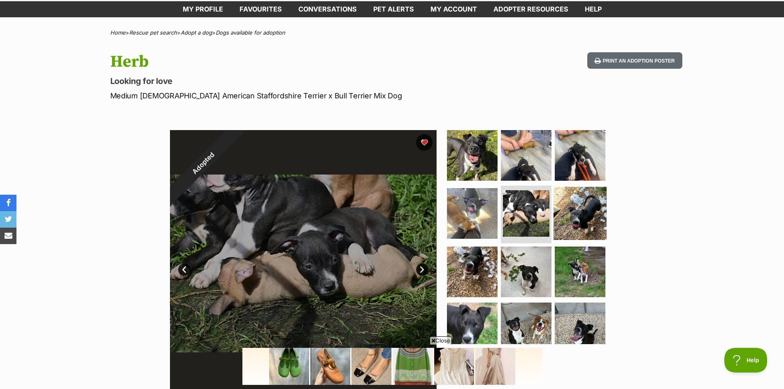
click at [583, 222] on img at bounding box center [579, 213] width 53 height 53
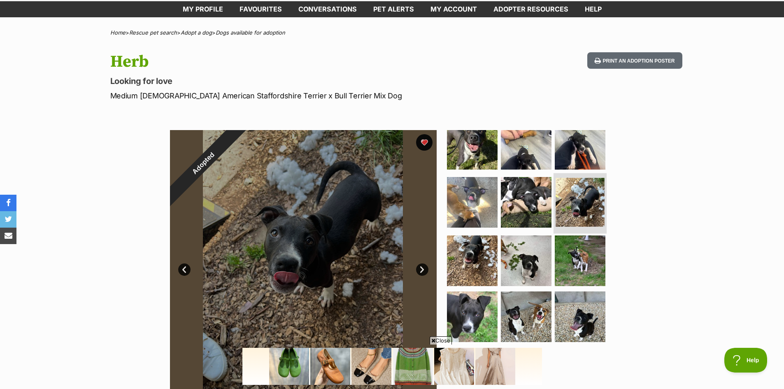
scroll to position [17, 0]
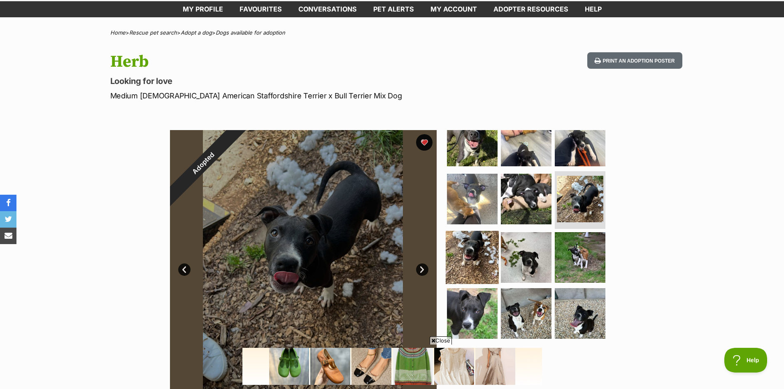
click at [470, 249] on img at bounding box center [472, 257] width 53 height 53
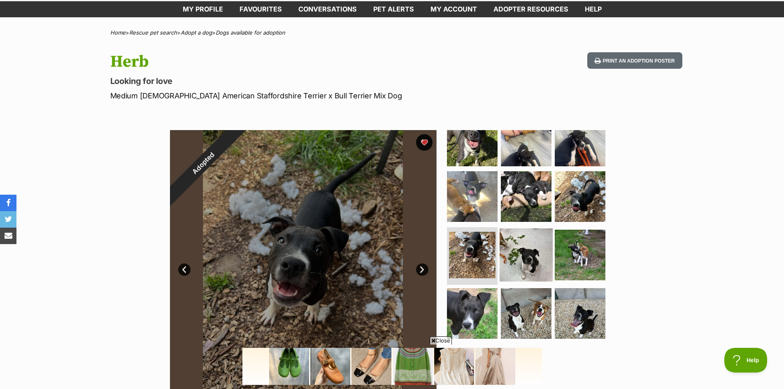
click at [523, 250] on img at bounding box center [525, 254] width 53 height 53
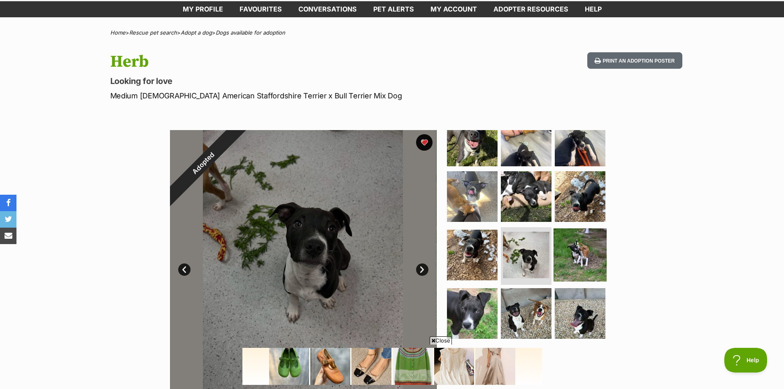
click at [577, 256] on img at bounding box center [579, 254] width 53 height 53
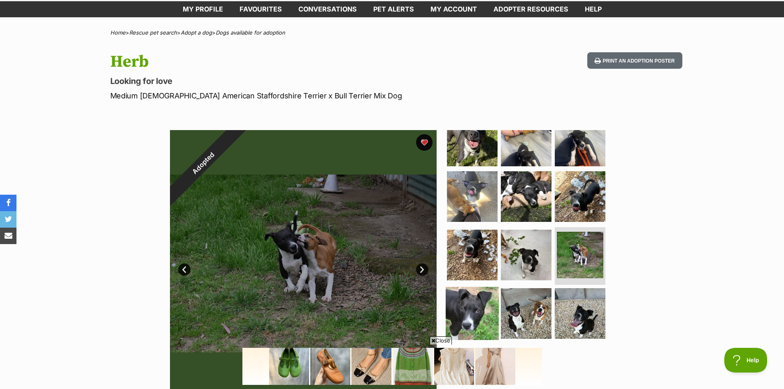
click at [471, 314] on img at bounding box center [472, 313] width 53 height 53
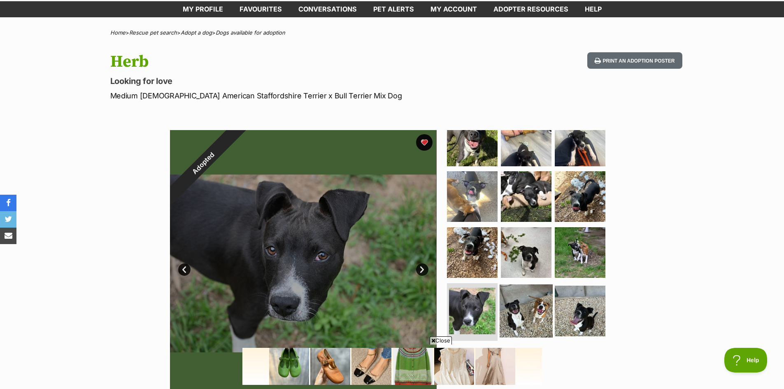
click at [524, 312] on img at bounding box center [525, 310] width 53 height 53
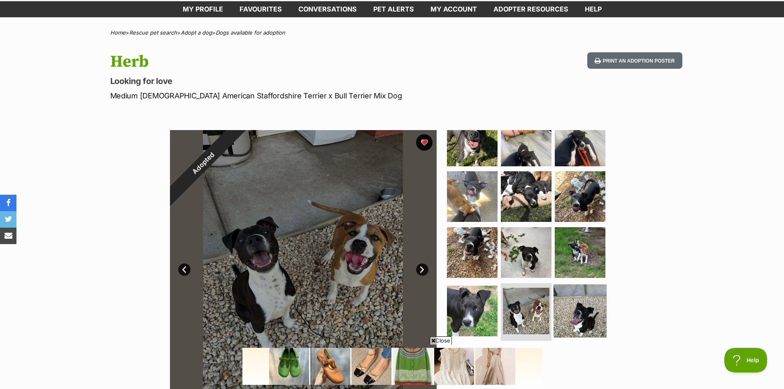
click at [583, 304] on img at bounding box center [579, 310] width 53 height 53
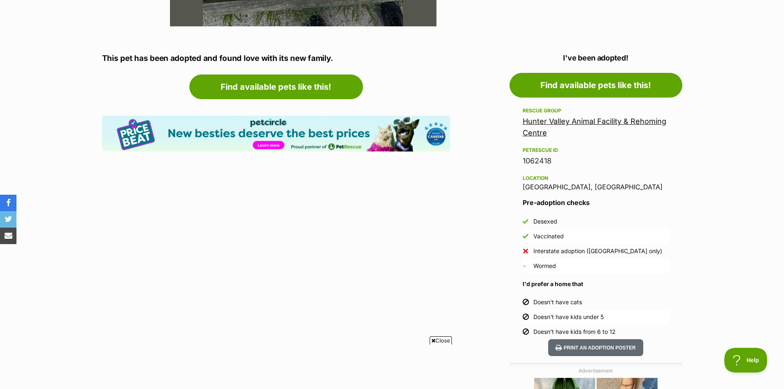
scroll to position [0, 0]
click at [568, 119] on link "Hunter Valley Animal Facility & Rehoming Centre" at bounding box center [595, 127] width 144 height 20
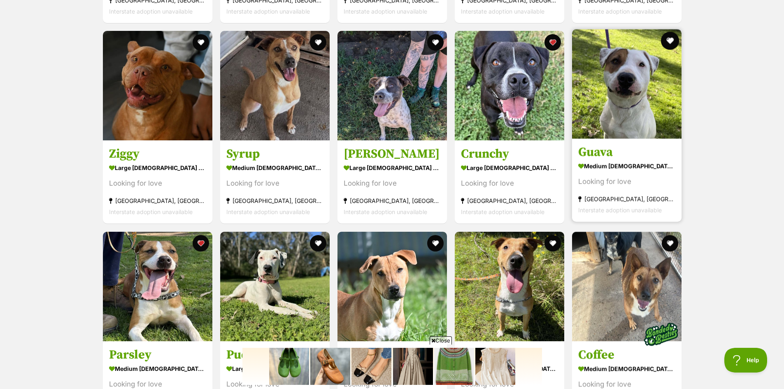
click at [669, 43] on button "favourite" at bounding box center [670, 41] width 18 height 18
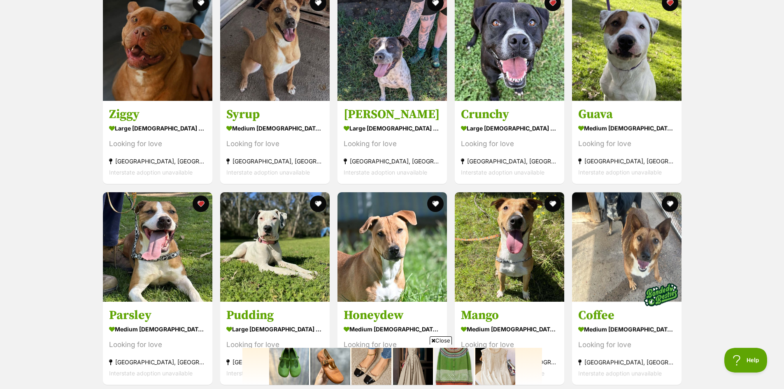
scroll to position [1111, 0]
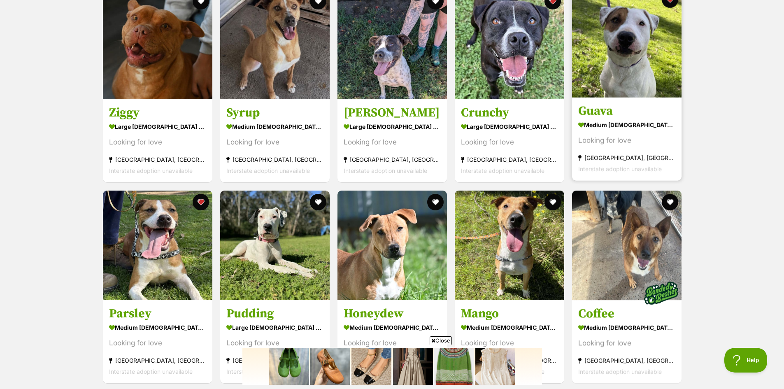
click at [640, 65] on img at bounding box center [626, 42] width 109 height 109
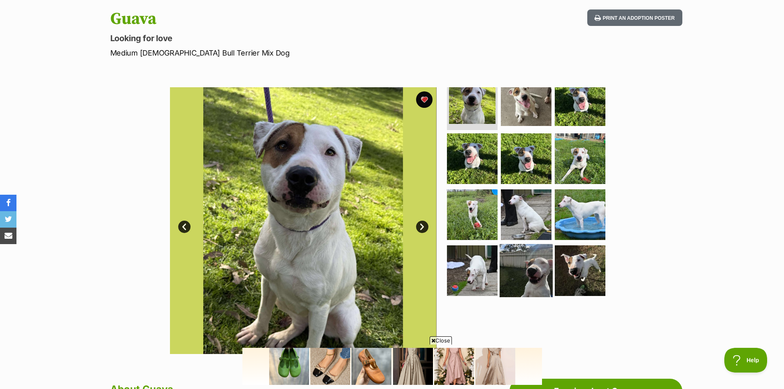
scroll to position [82, 0]
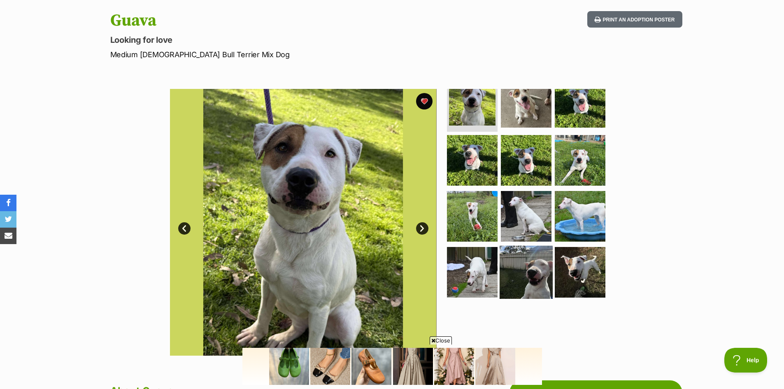
click at [536, 267] on img at bounding box center [525, 272] width 53 height 53
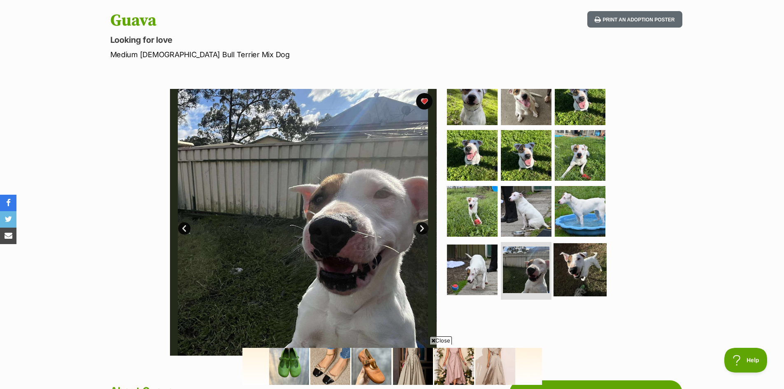
click at [574, 274] on img at bounding box center [579, 269] width 53 height 53
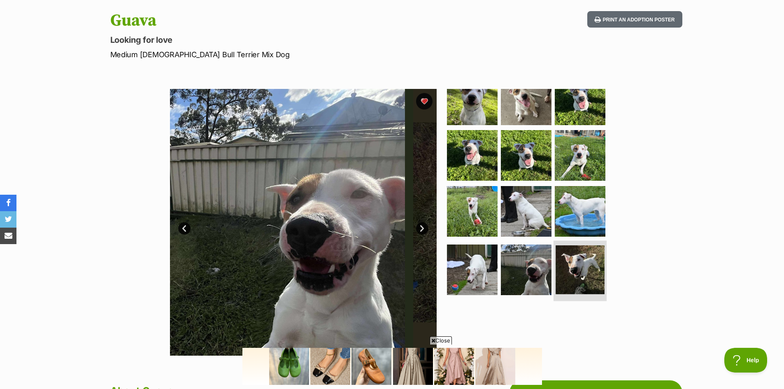
scroll to position [17, 0]
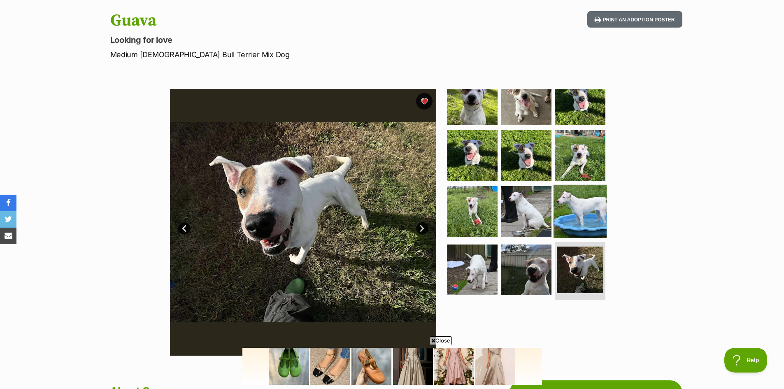
click at [580, 208] on img at bounding box center [579, 211] width 53 height 53
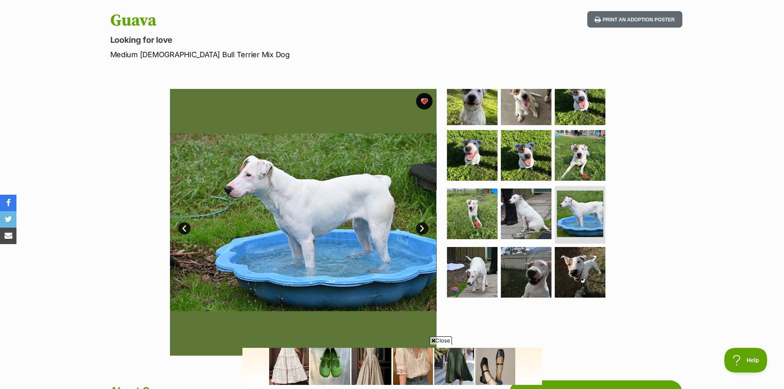
scroll to position [0, 0]
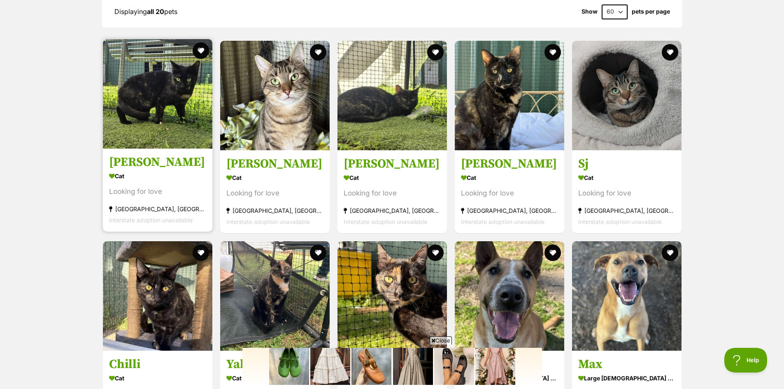
scroll to position [741, 0]
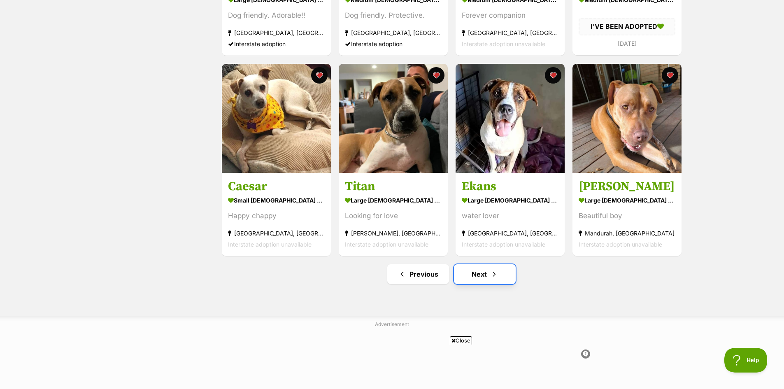
click at [490, 272] on span "Next page" at bounding box center [494, 274] width 8 height 10
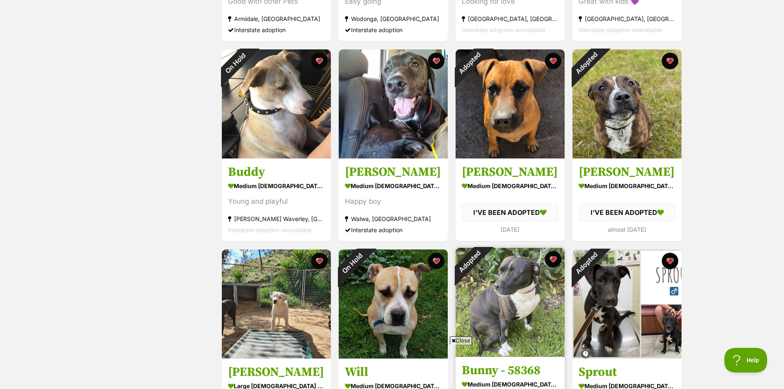
scroll to position [453, 0]
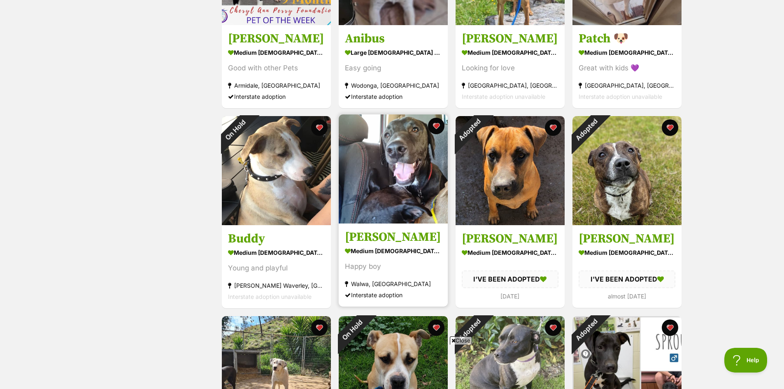
click at [410, 172] on img at bounding box center [393, 168] width 109 height 109
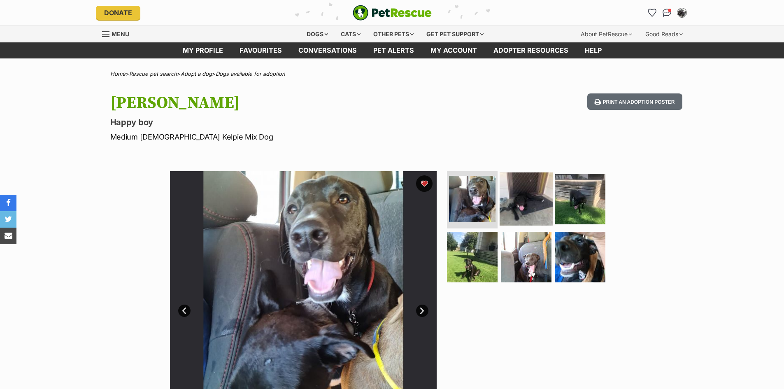
click at [529, 198] on img at bounding box center [525, 198] width 53 height 53
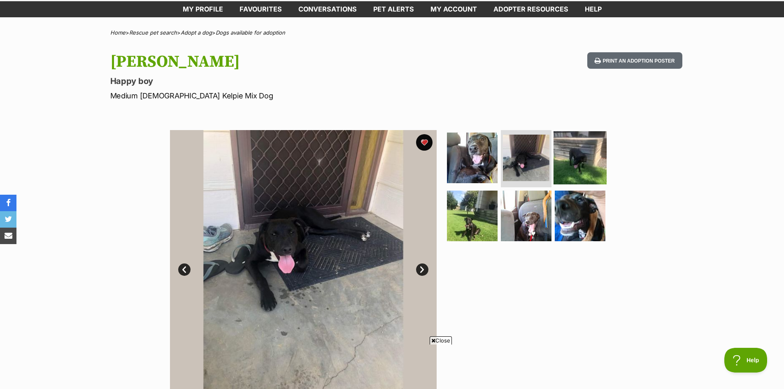
click at [580, 163] on img at bounding box center [579, 157] width 53 height 53
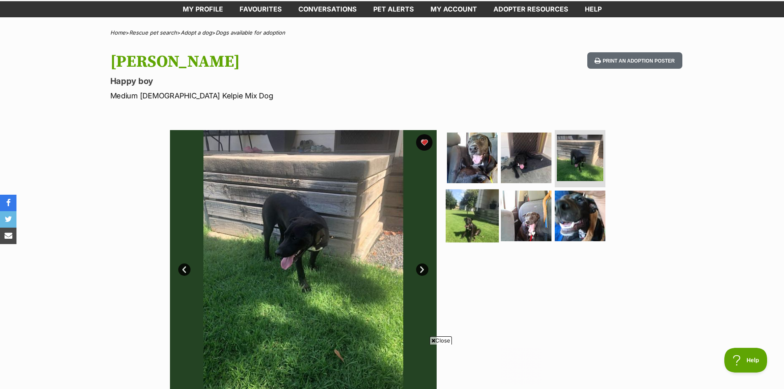
click at [479, 217] on img at bounding box center [472, 215] width 53 height 53
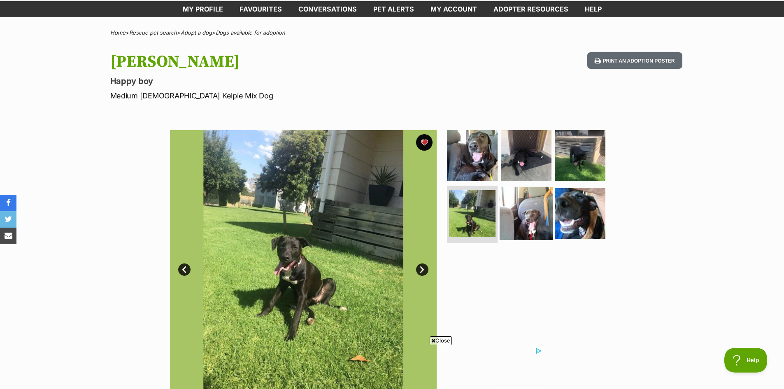
click at [522, 220] on img at bounding box center [525, 213] width 53 height 53
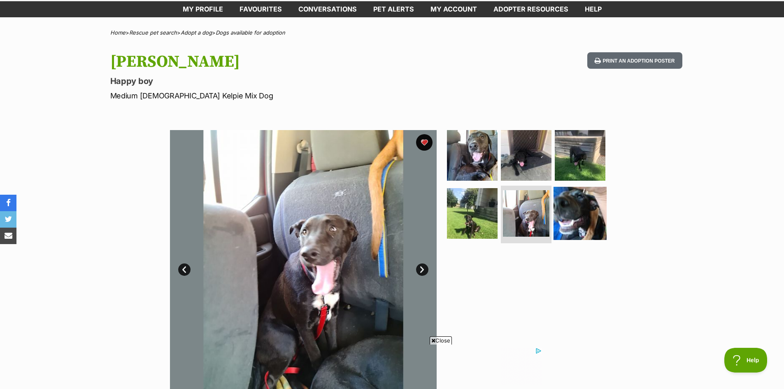
click at [578, 220] on img at bounding box center [579, 213] width 53 height 53
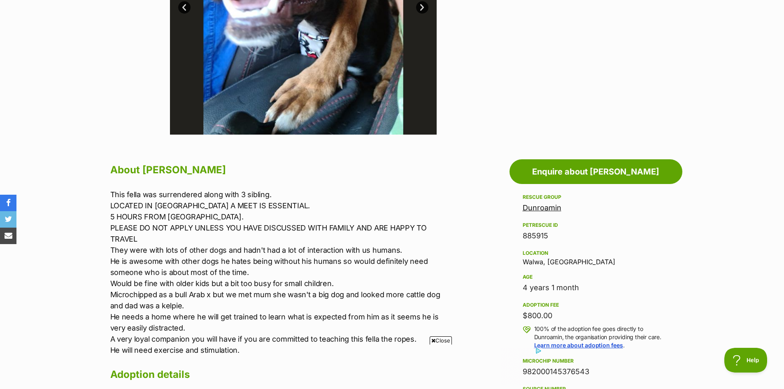
scroll to position [329, 0]
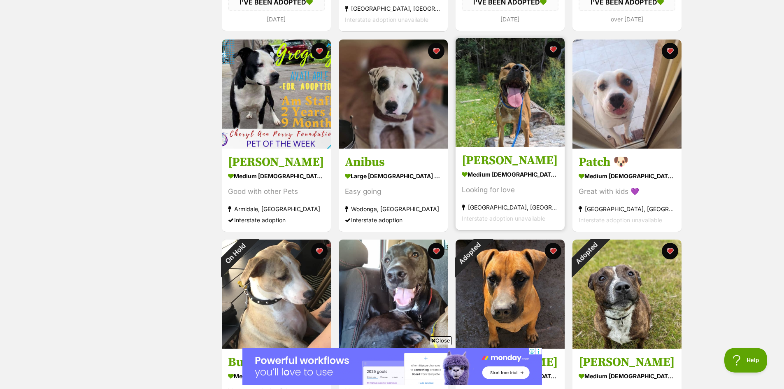
click at [499, 121] on img at bounding box center [509, 92] width 109 height 109
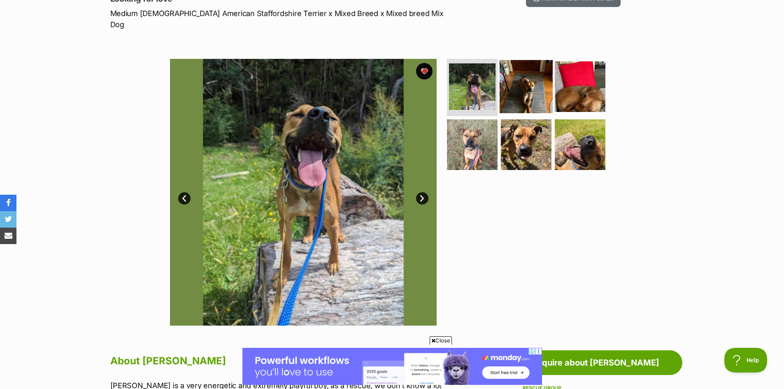
click at [526, 80] on img at bounding box center [525, 86] width 53 height 53
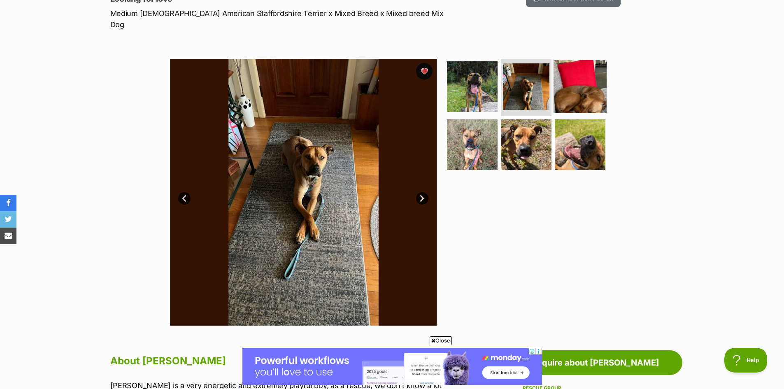
click at [595, 78] on img at bounding box center [579, 86] width 53 height 53
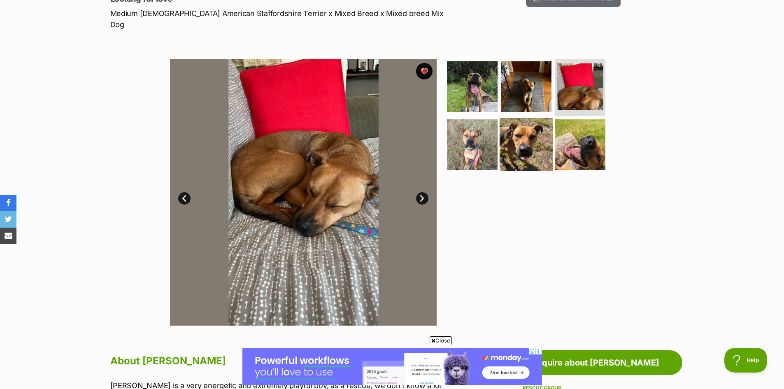
click at [526, 137] on img at bounding box center [525, 144] width 53 height 53
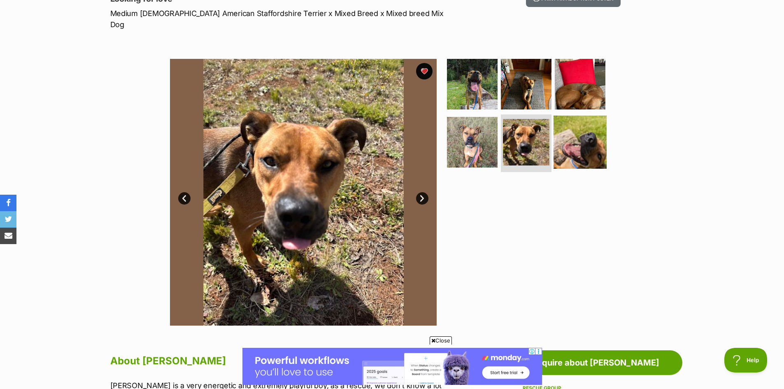
click at [574, 139] on img at bounding box center [579, 142] width 53 height 53
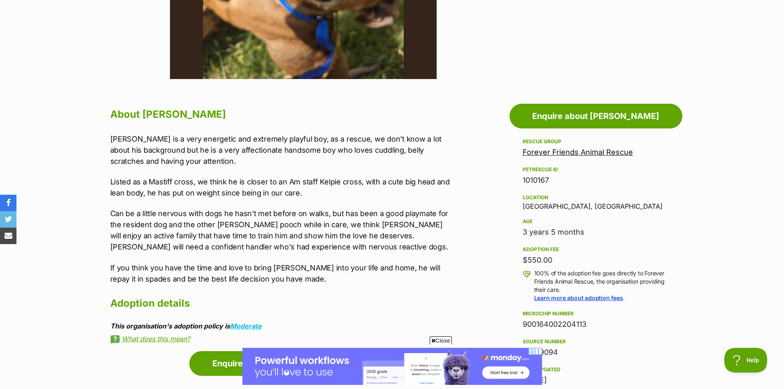
scroll to position [370, 0]
click at [585, 147] on link "Forever Friends Animal Rescue" at bounding box center [578, 151] width 110 height 9
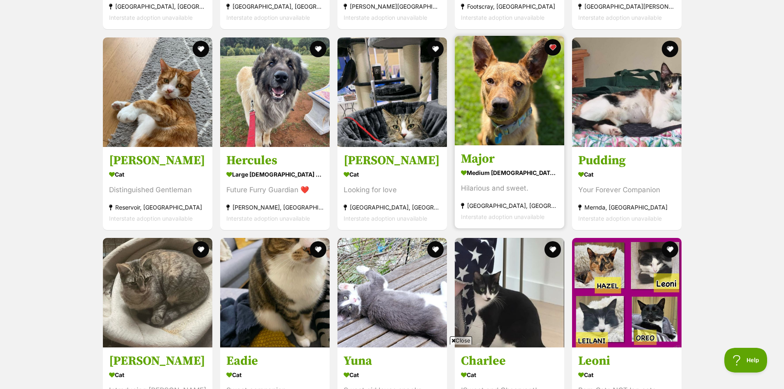
scroll to position [3003, 0]
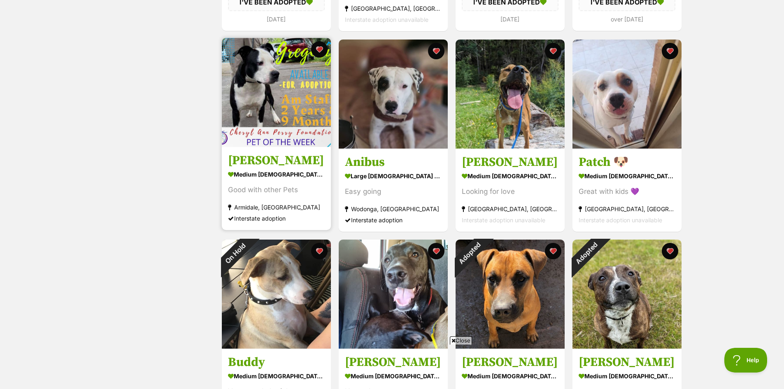
click at [290, 97] on img at bounding box center [276, 92] width 109 height 109
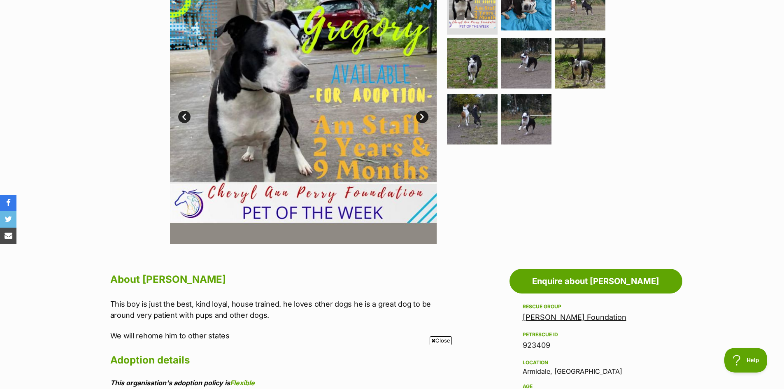
scroll to position [123, 0]
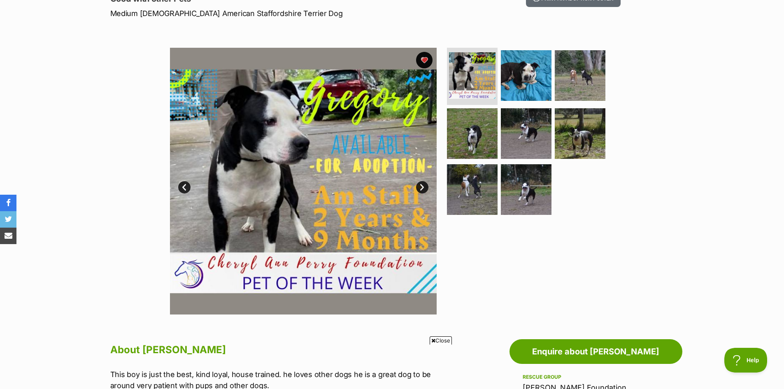
click at [313, 164] on img at bounding box center [303, 181] width 267 height 267
click at [421, 186] on link "Next" at bounding box center [422, 187] width 12 height 12
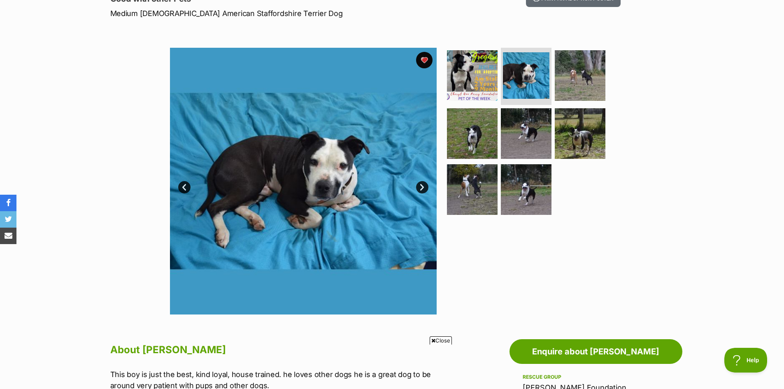
click at [421, 186] on link "Next" at bounding box center [422, 187] width 12 height 12
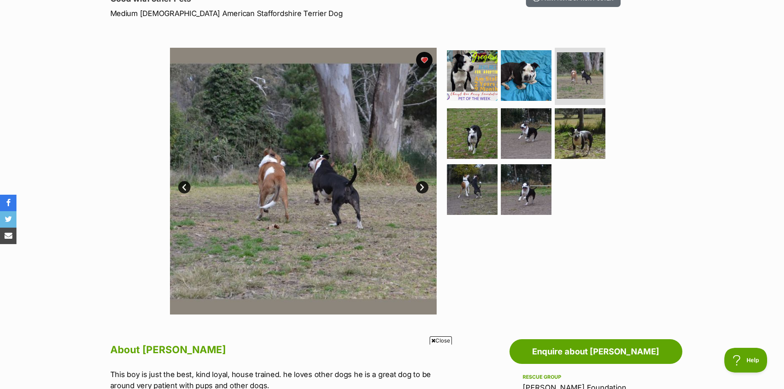
click at [421, 186] on link "Next" at bounding box center [422, 187] width 12 height 12
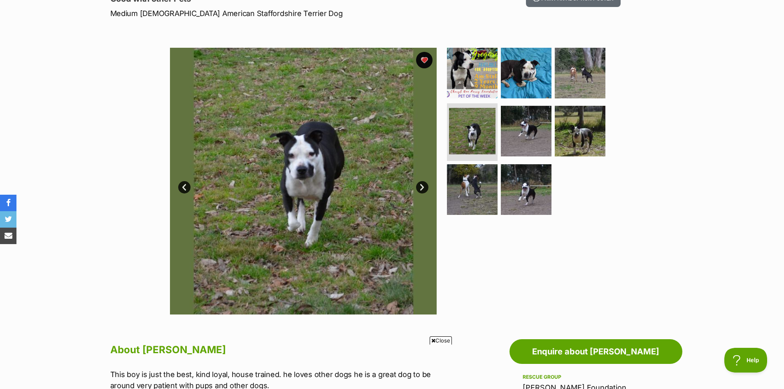
click at [421, 186] on link "Next" at bounding box center [422, 187] width 12 height 12
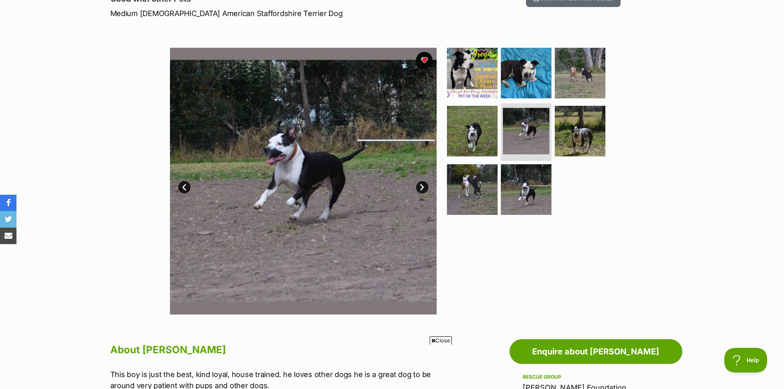
click at [420, 186] on link "Next" at bounding box center [422, 187] width 12 height 12
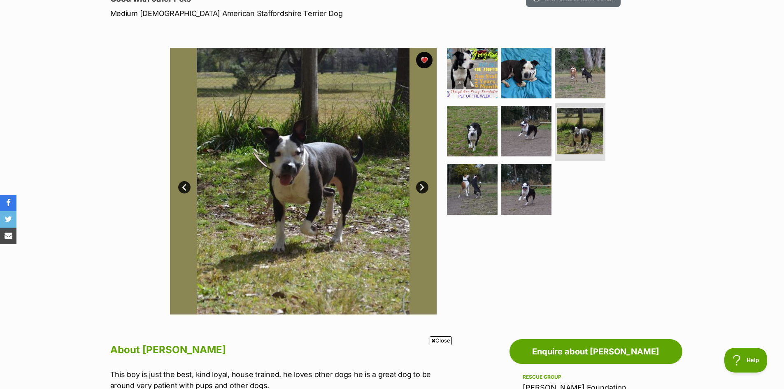
click at [420, 186] on link "Next" at bounding box center [422, 187] width 12 height 12
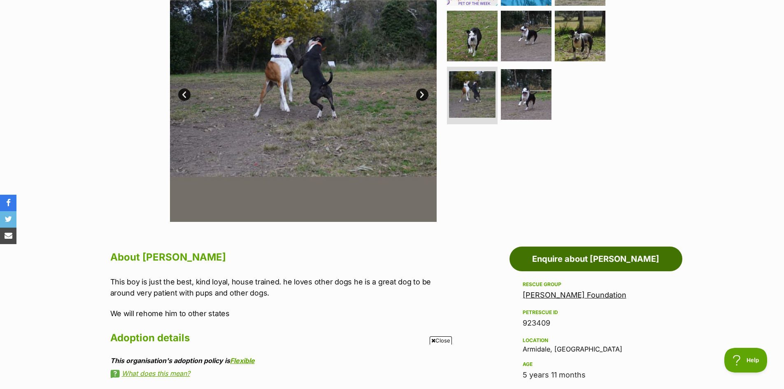
scroll to position [288, 0]
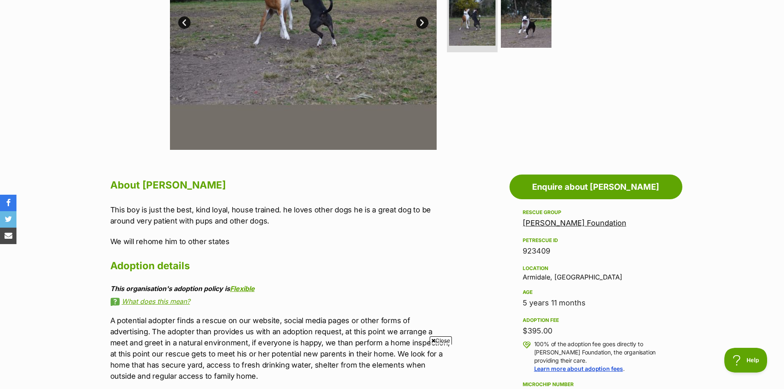
click at [567, 221] on link "Cheryl Ann Perry Foundation" at bounding box center [575, 222] width 104 height 9
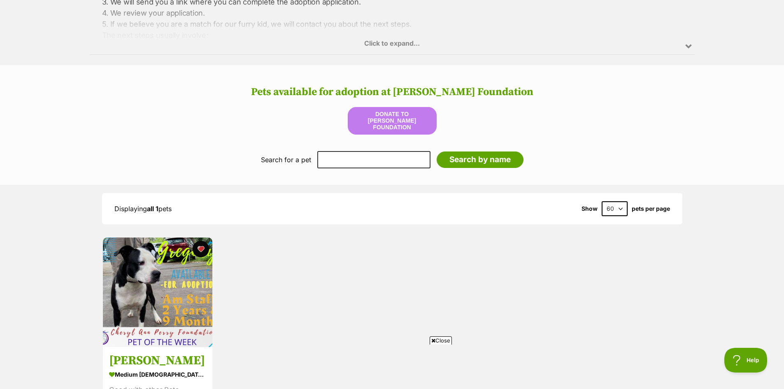
scroll to position [864, 0]
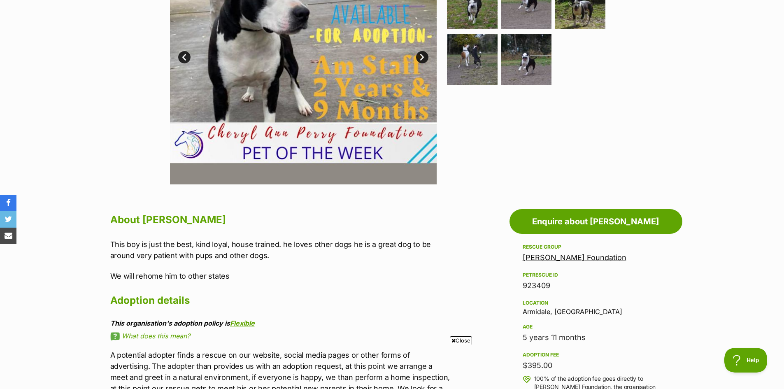
scroll to position [341, 0]
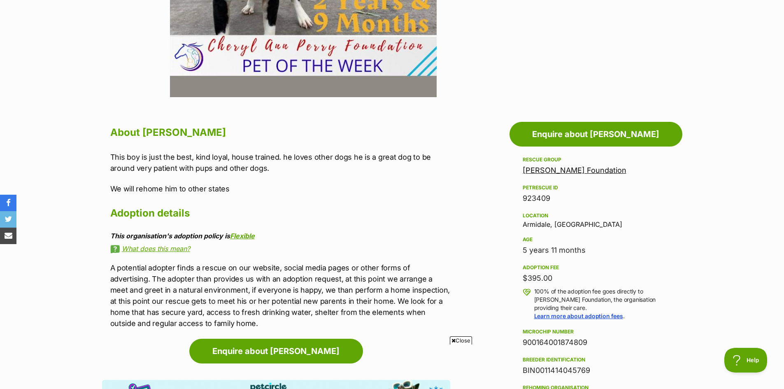
click at [567, 172] on link "[PERSON_NAME] Foundation" at bounding box center [575, 170] width 104 height 9
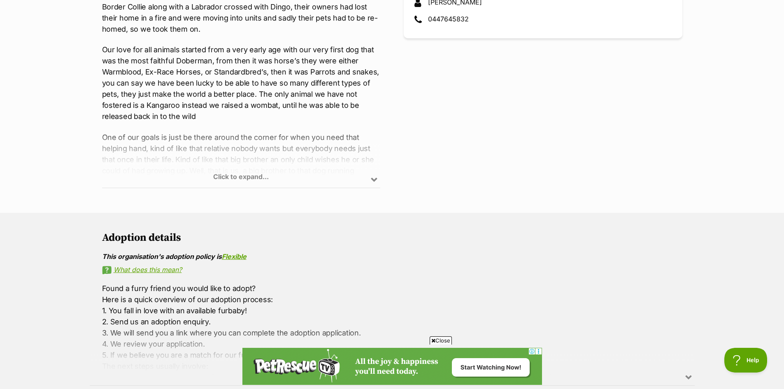
scroll to position [411, 0]
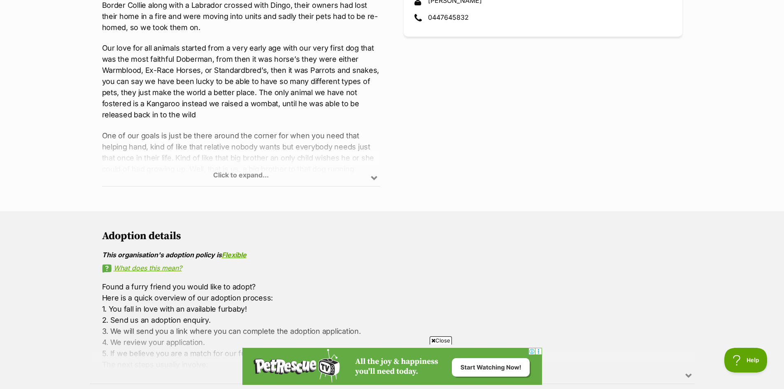
click at [372, 179] on div "Click to expand..." at bounding box center [241, 154] width 279 height 64
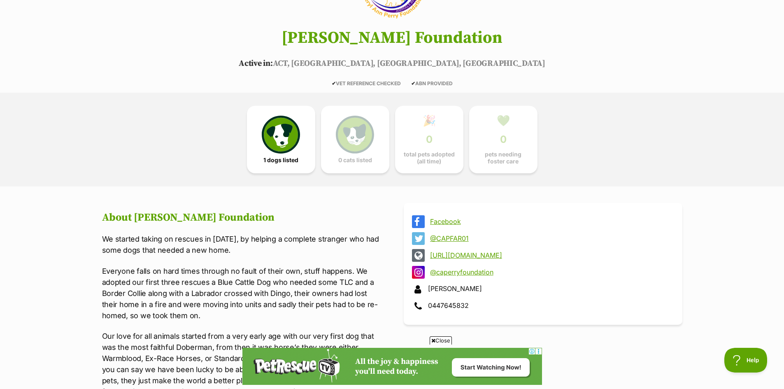
scroll to position [0, 0]
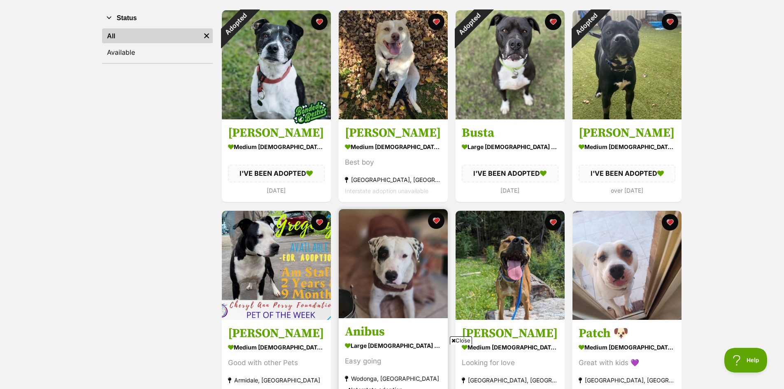
scroll to position [123, 0]
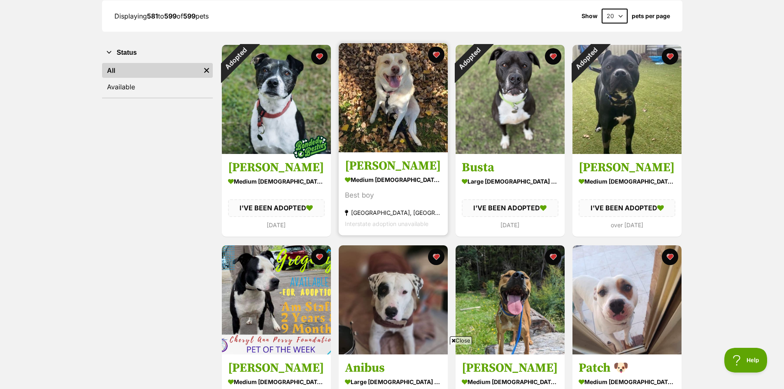
click at [392, 128] on img at bounding box center [393, 97] width 109 height 109
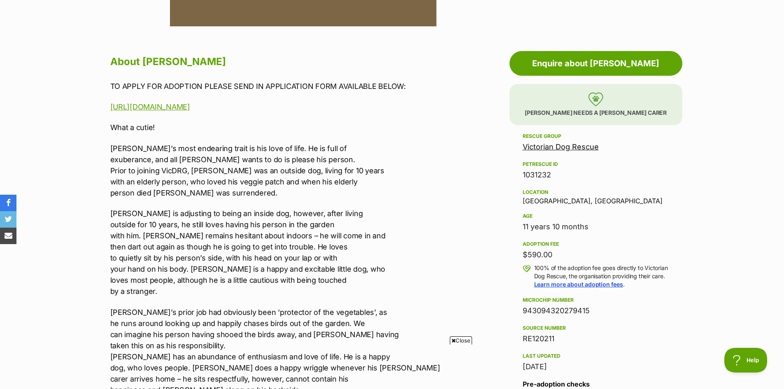
click at [562, 146] on link "Victorian Dog Rescue" at bounding box center [561, 146] width 76 height 9
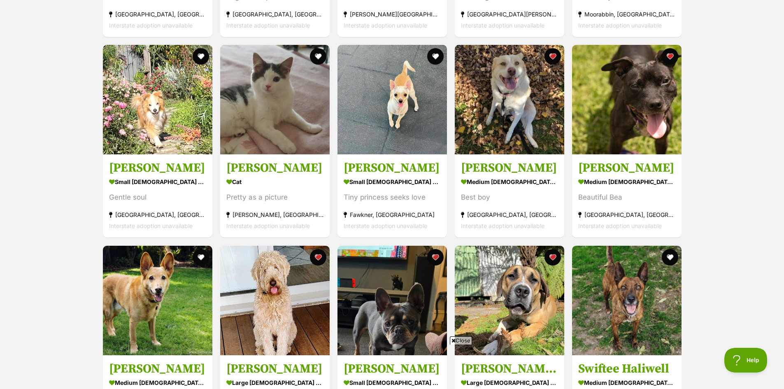
scroll to position [2016, 0]
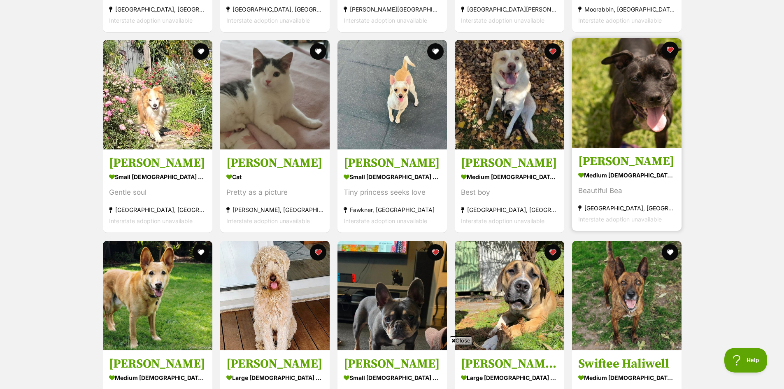
click at [639, 88] on img at bounding box center [626, 92] width 109 height 109
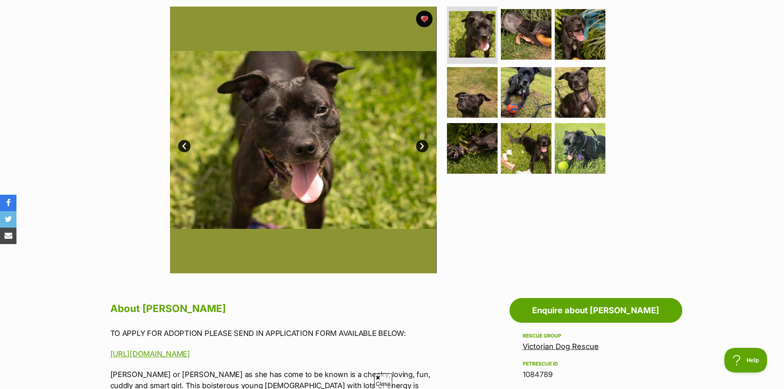
click at [420, 144] on link "Next" at bounding box center [422, 146] width 12 height 12
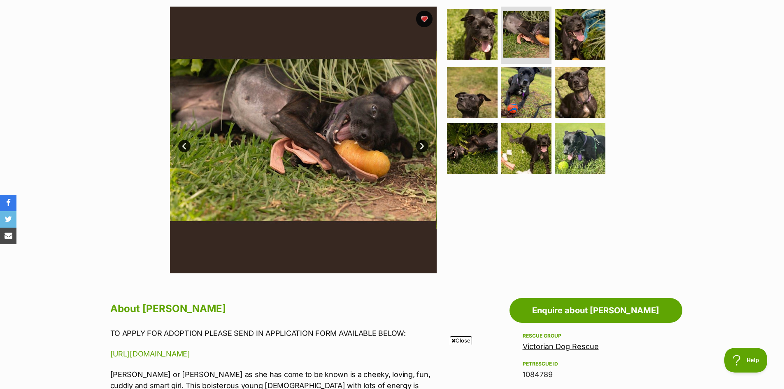
click at [420, 147] on link "Next" at bounding box center [422, 146] width 12 height 12
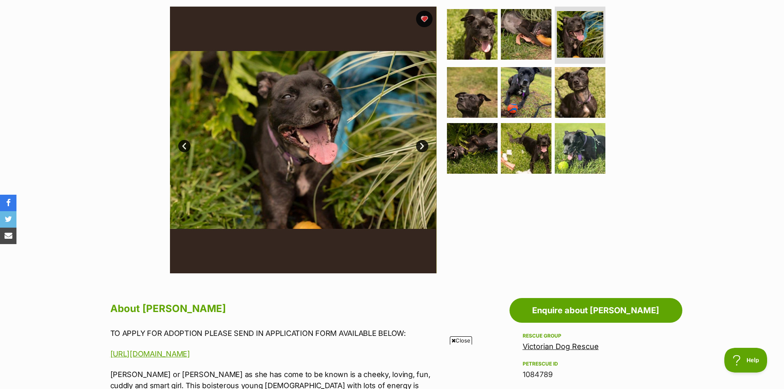
click at [420, 147] on link "Next" at bounding box center [422, 146] width 12 height 12
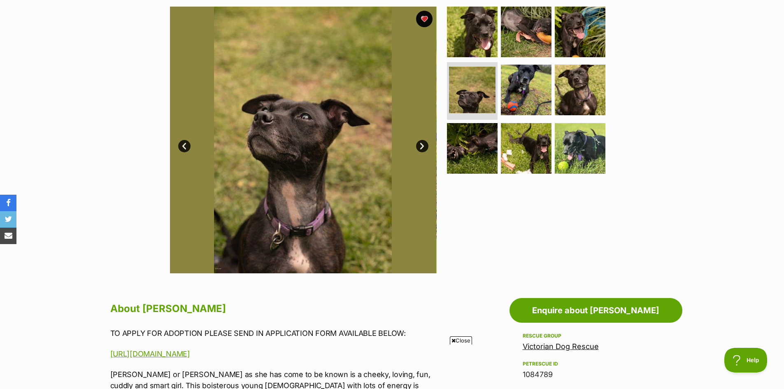
click at [420, 147] on link "Next" at bounding box center [422, 146] width 12 height 12
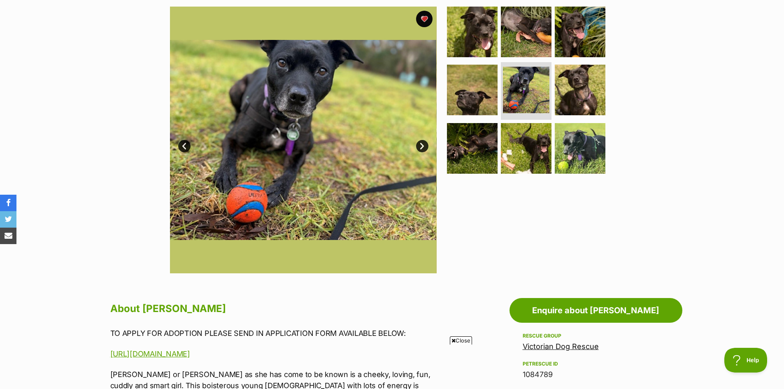
click at [420, 147] on link "Next" at bounding box center [422, 146] width 12 height 12
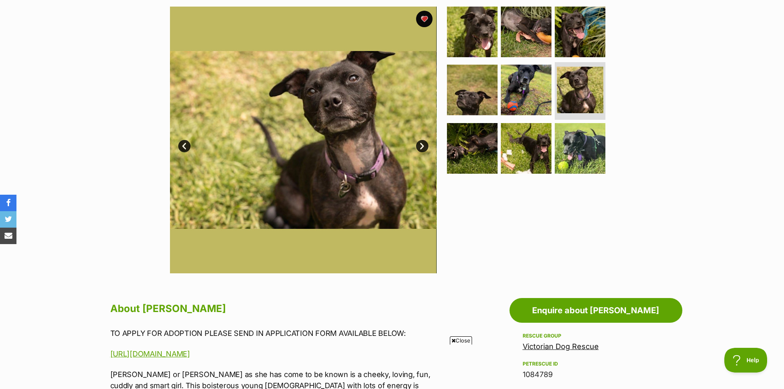
click at [420, 147] on link "Next" at bounding box center [422, 146] width 12 height 12
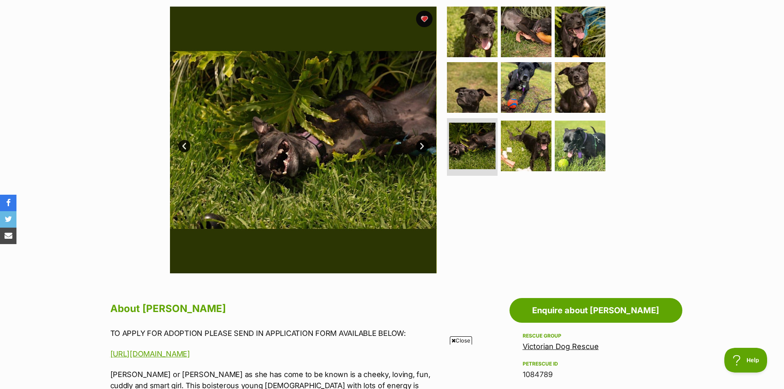
click at [420, 147] on link "Next" at bounding box center [422, 146] width 12 height 12
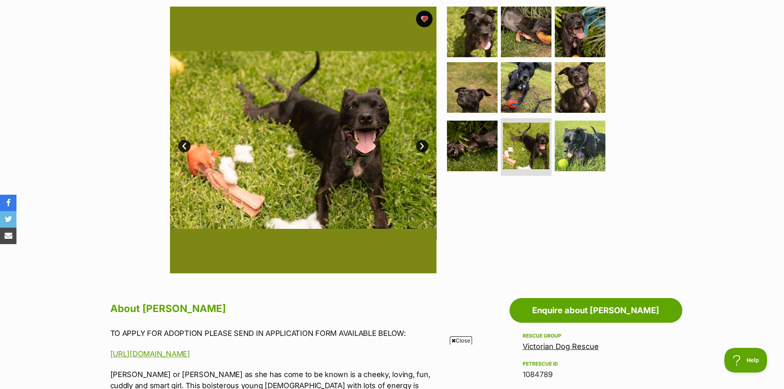
click at [420, 147] on link "Next" at bounding box center [422, 146] width 12 height 12
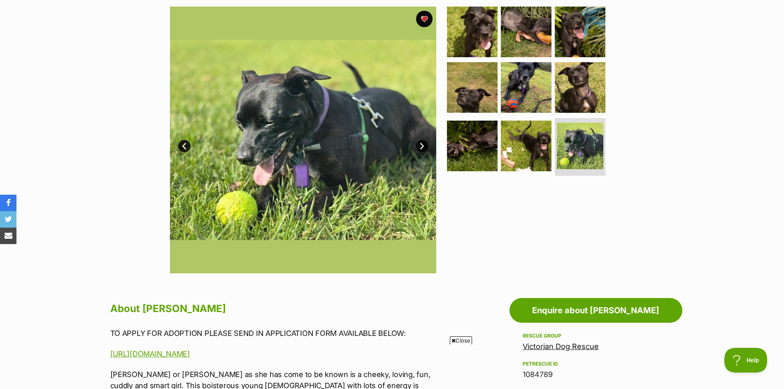
click at [420, 147] on link "Next" at bounding box center [422, 146] width 12 height 12
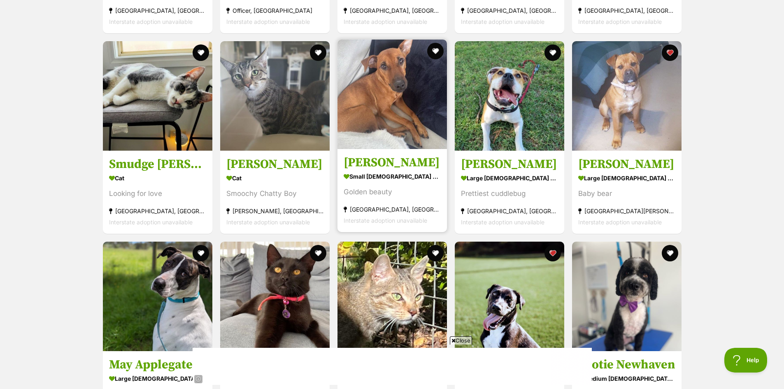
scroll to position [2469, 0]
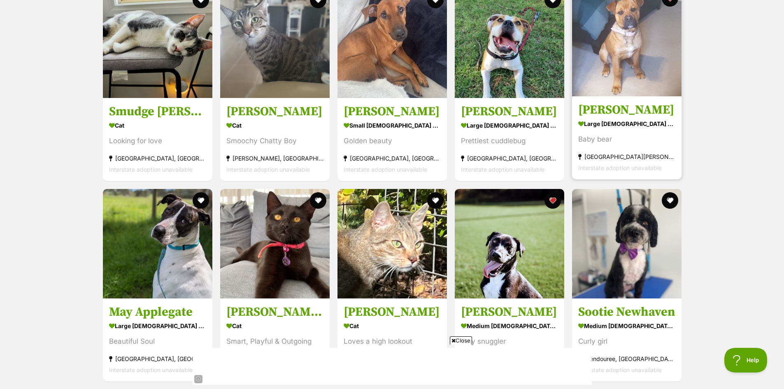
click at [629, 55] on img at bounding box center [626, 41] width 109 height 109
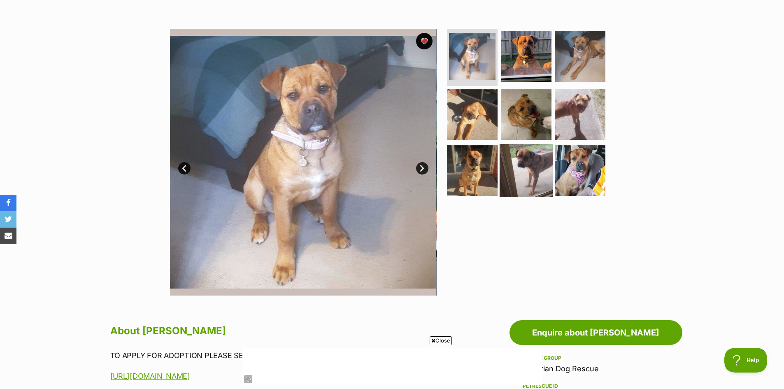
scroll to position [123, 0]
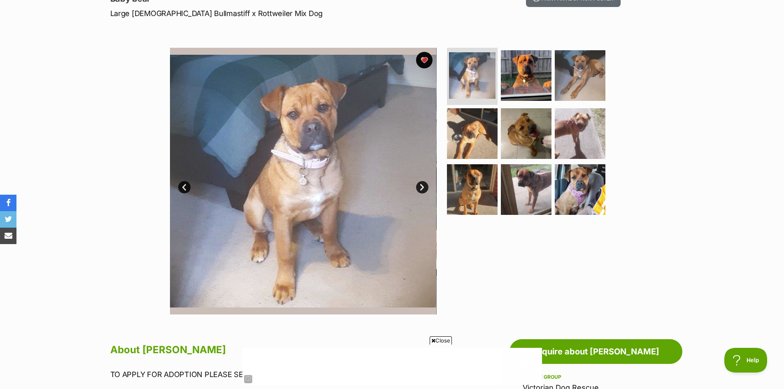
click at [421, 190] on link "Next" at bounding box center [422, 187] width 12 height 12
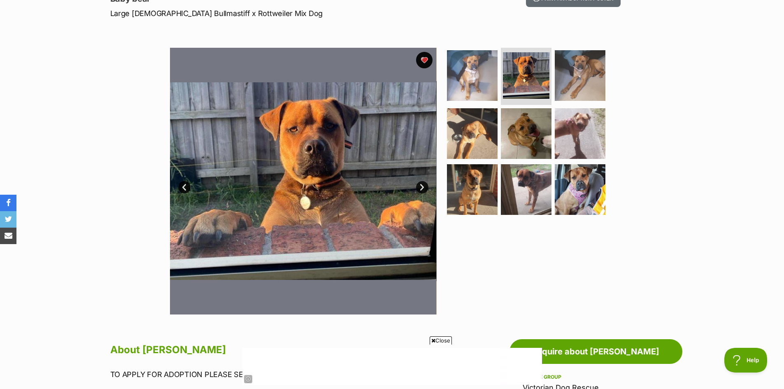
click at [421, 190] on link "Next" at bounding box center [422, 187] width 12 height 12
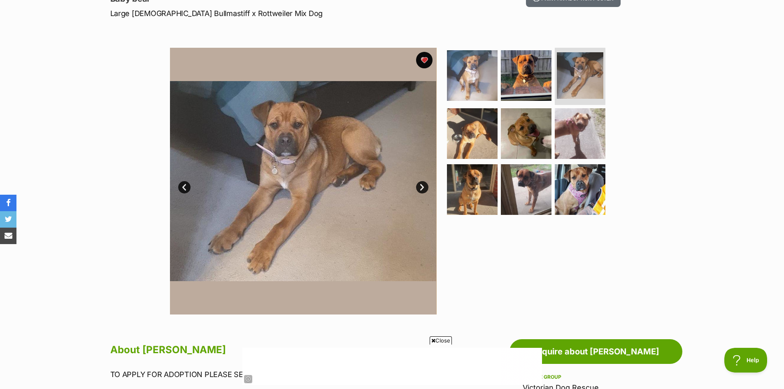
click at [421, 190] on link "Next" at bounding box center [422, 187] width 12 height 12
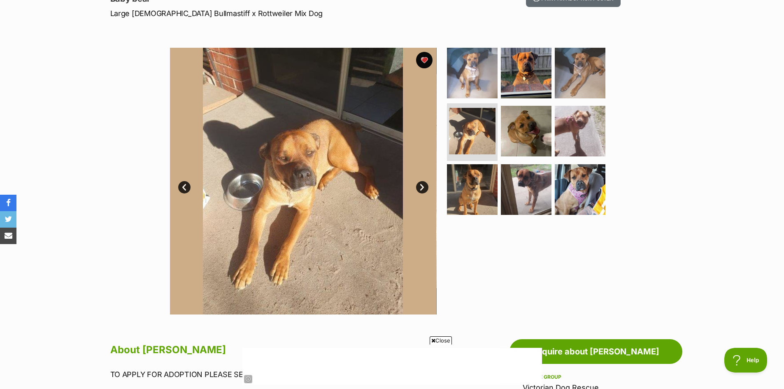
click at [421, 190] on link "Next" at bounding box center [422, 187] width 12 height 12
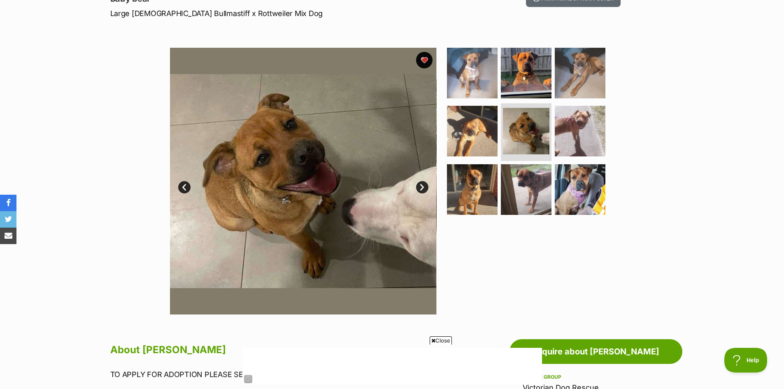
click at [421, 190] on link "Next" at bounding box center [422, 187] width 12 height 12
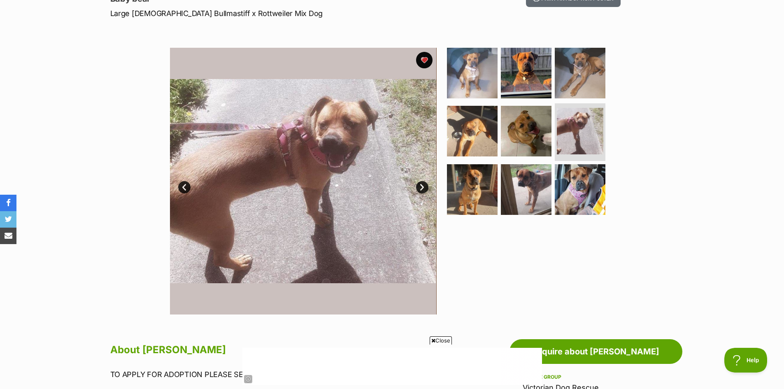
click at [421, 190] on link "Next" at bounding box center [422, 187] width 12 height 12
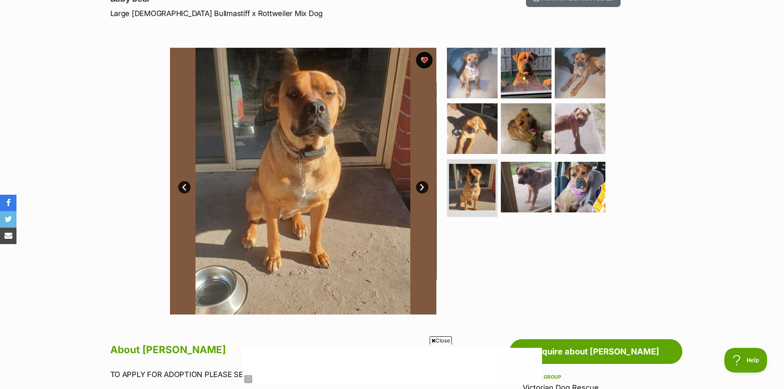
click at [421, 190] on link "Next" at bounding box center [422, 187] width 12 height 12
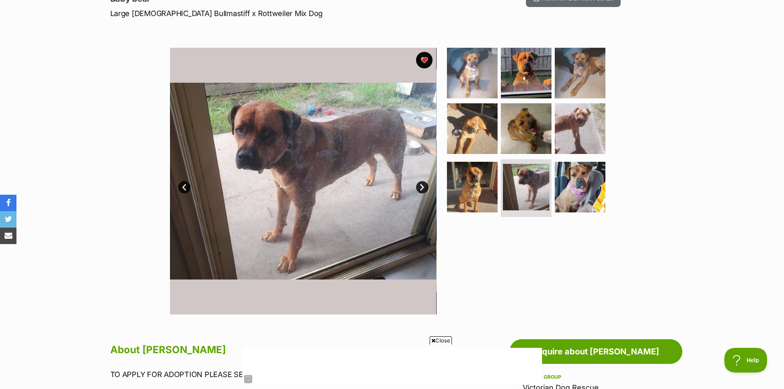
click at [421, 190] on link "Next" at bounding box center [422, 187] width 12 height 12
